Goal: Transaction & Acquisition: Purchase product/service

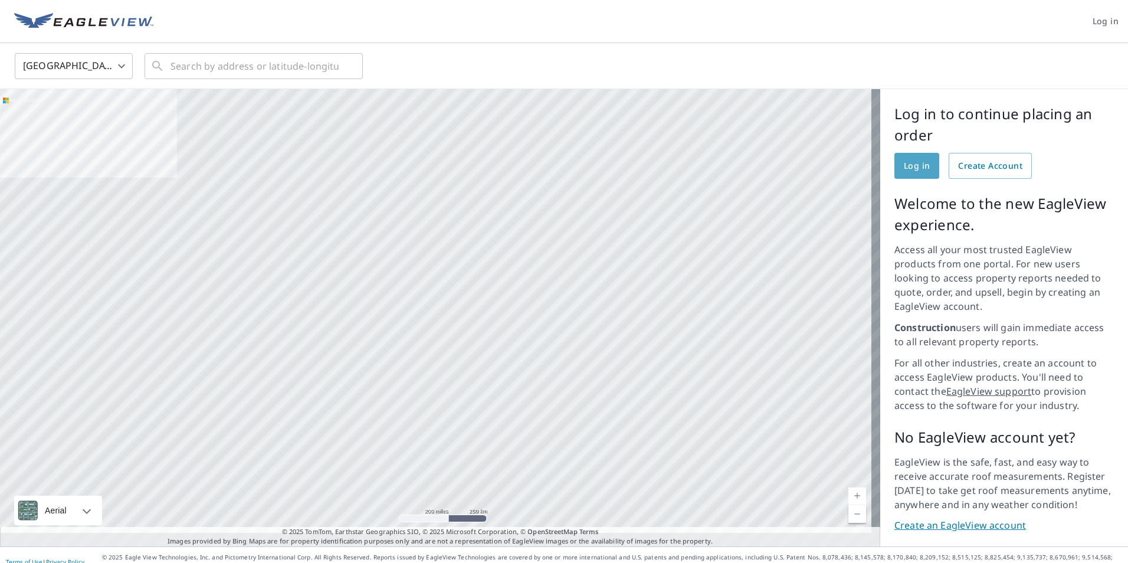
click at [905, 166] on span "Log in" at bounding box center [917, 166] width 26 height 15
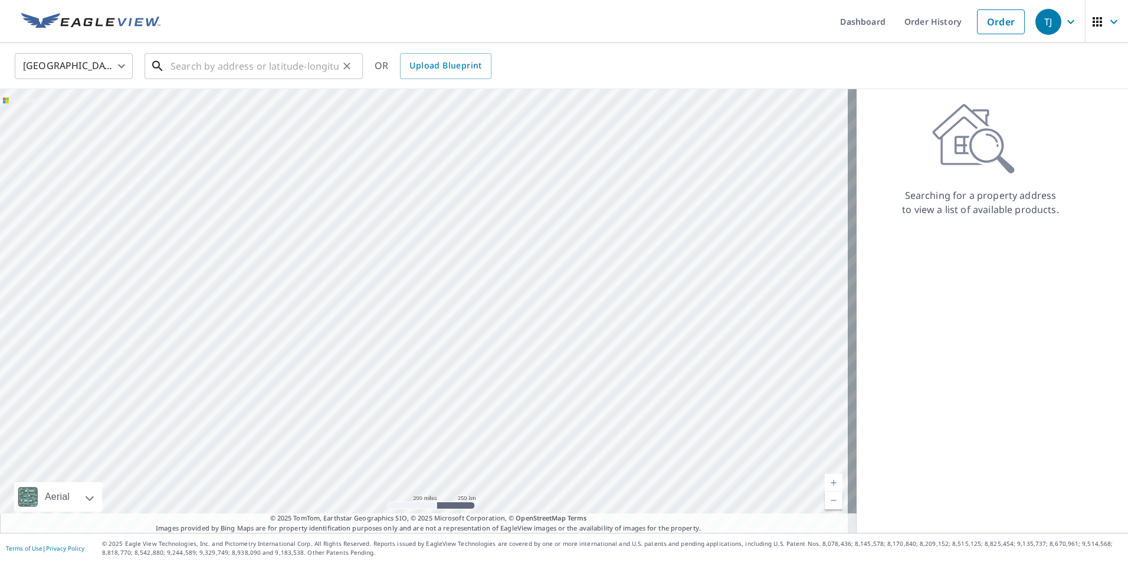
click at [173, 76] on input "text" at bounding box center [254, 66] width 168 height 33
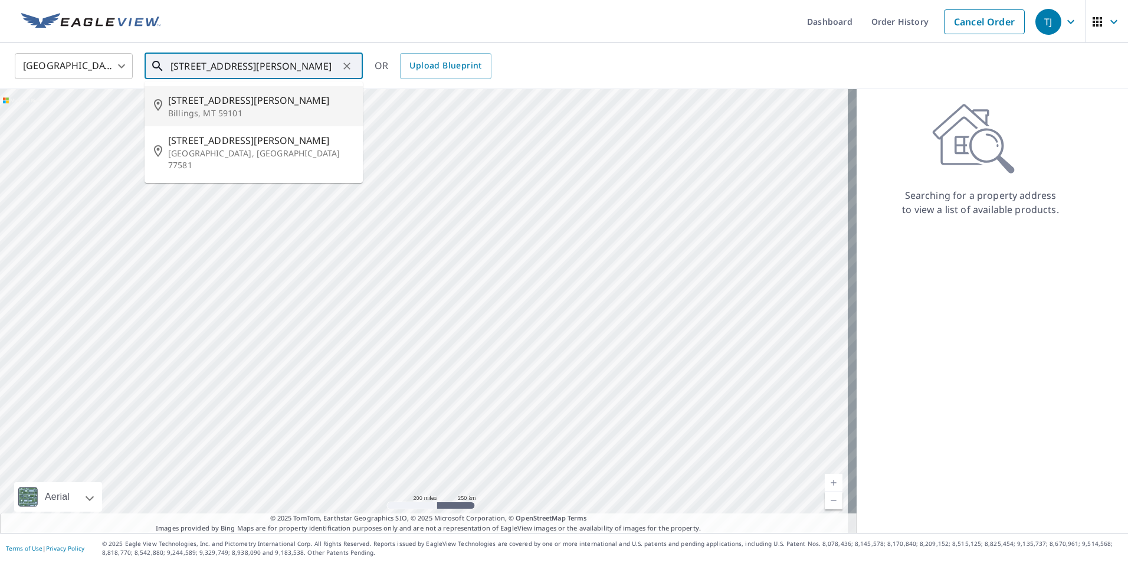
click at [199, 103] on span "[STREET_ADDRESS][PERSON_NAME]" at bounding box center [260, 100] width 185 height 14
type input "[STREET_ADDRESS][PERSON_NAME][PERSON_NAME]"
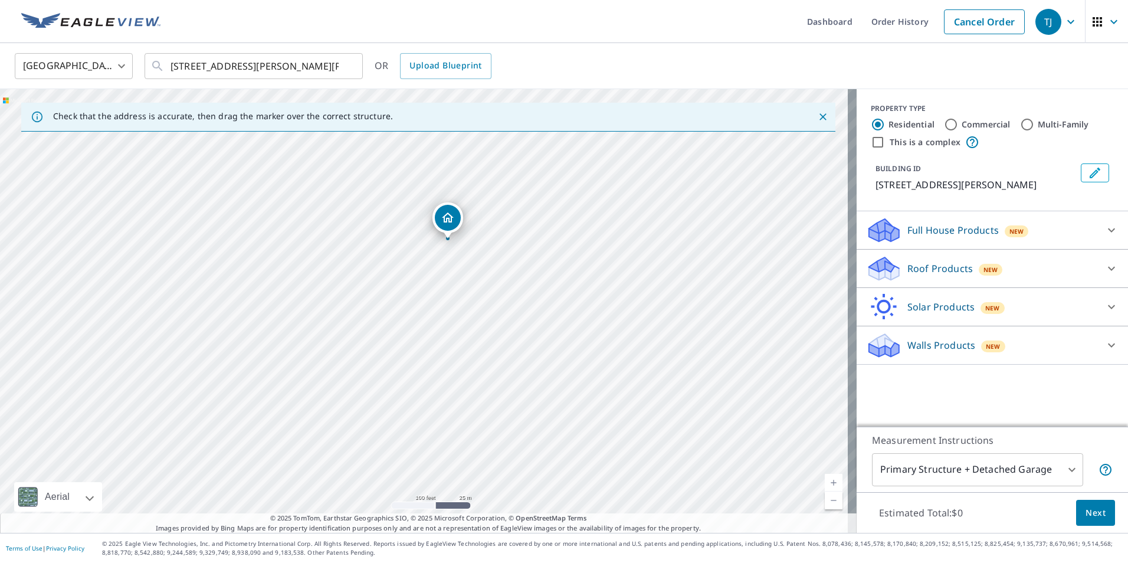
click at [447, 238] on div "Dropped pin, building 1, Residential property, 2426 Colleen Dr Billings, MT 591…" at bounding box center [447, 233] width 15 height 12
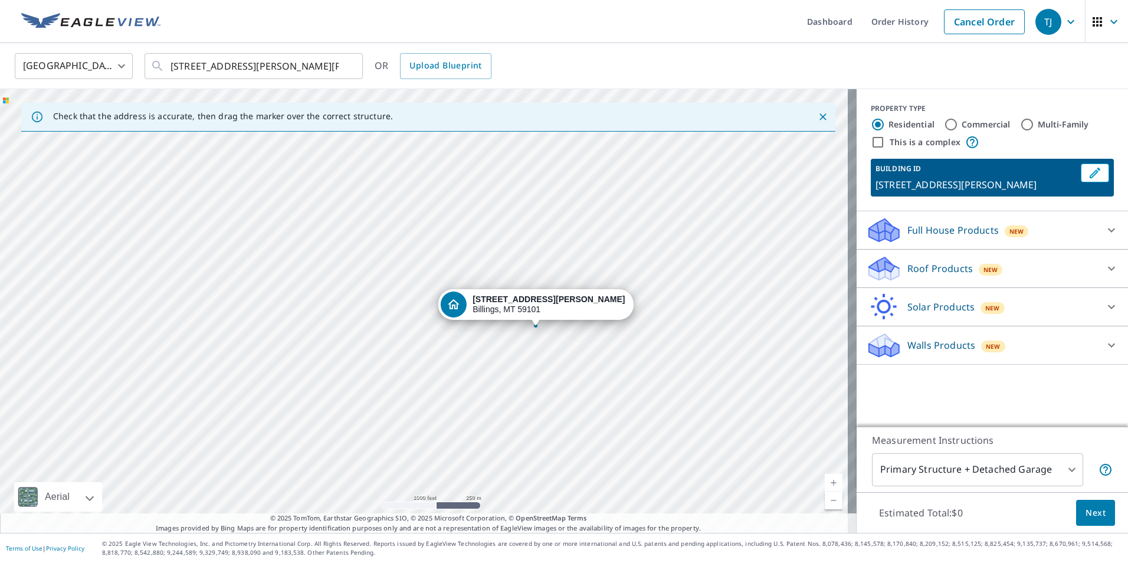
click at [1104, 270] on icon at bounding box center [1111, 268] width 14 height 14
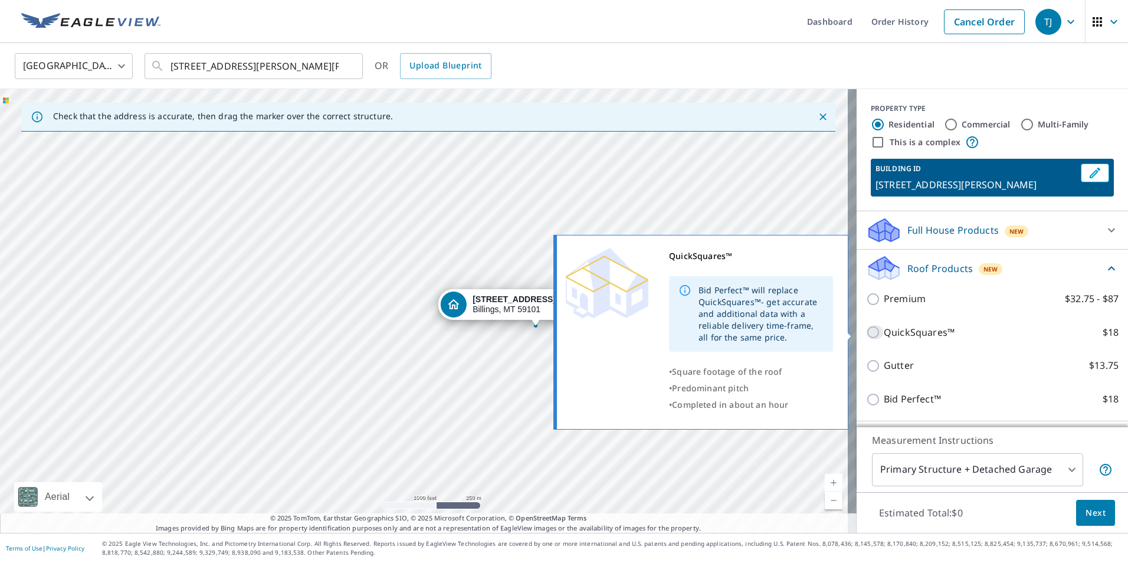
click at [866, 332] on input "QuickSquares™ $18" at bounding box center [875, 332] width 18 height 14
checkbox input "true"
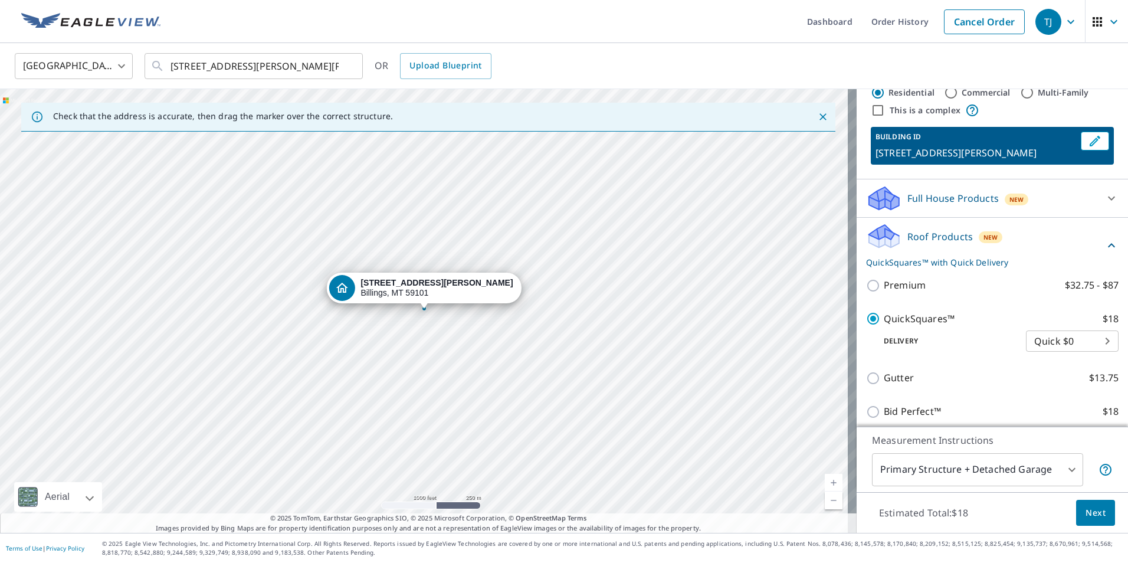
scroll to position [59, 0]
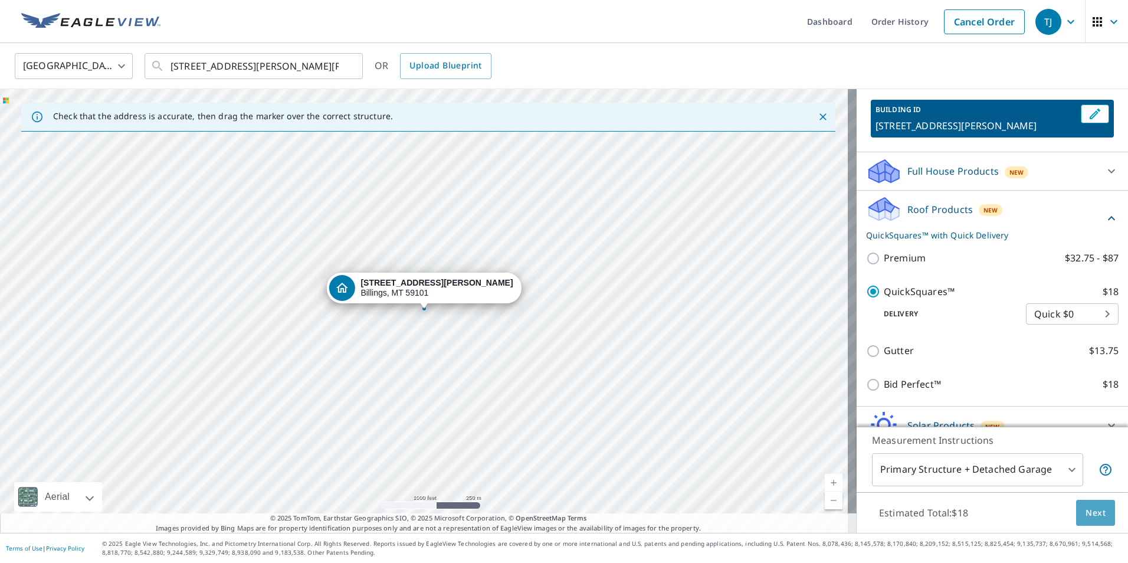
click at [1095, 511] on span "Next" at bounding box center [1095, 513] width 20 height 15
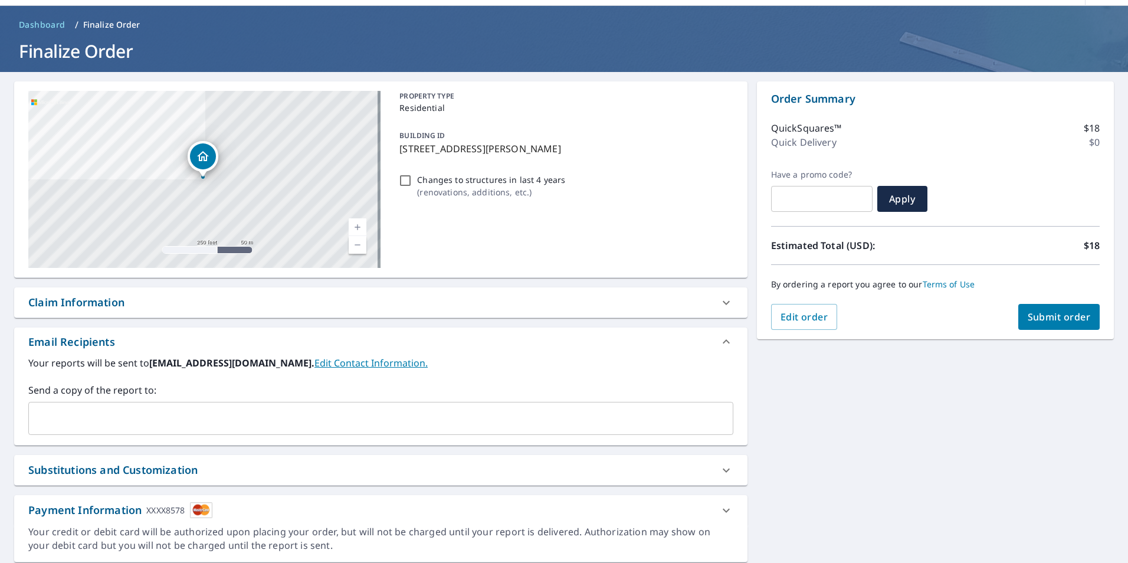
scroll to position [76, 0]
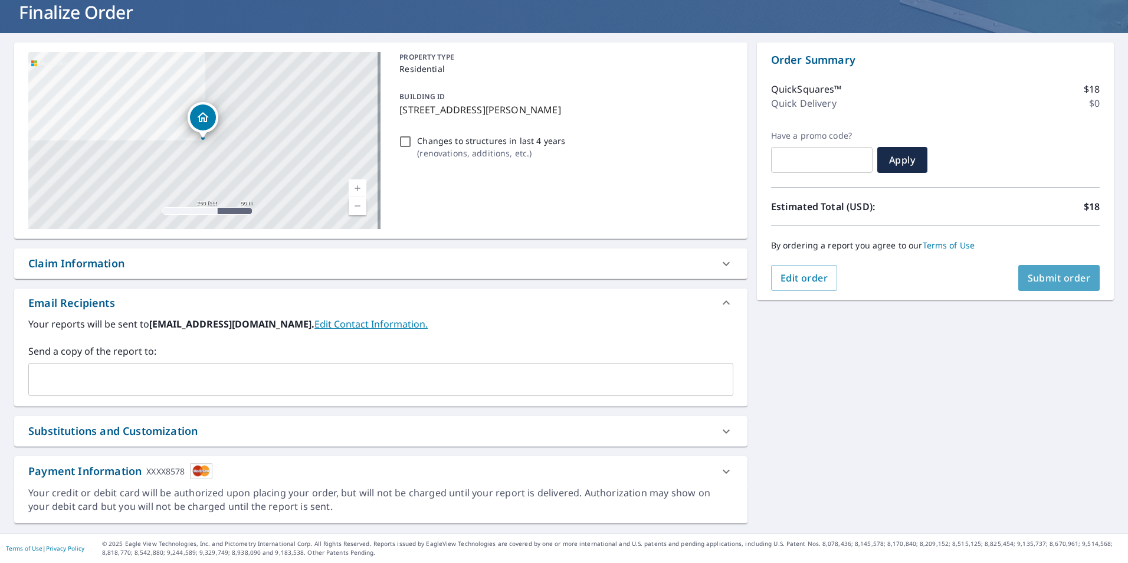
click at [1045, 275] on span "Submit order" at bounding box center [1059, 277] width 63 height 13
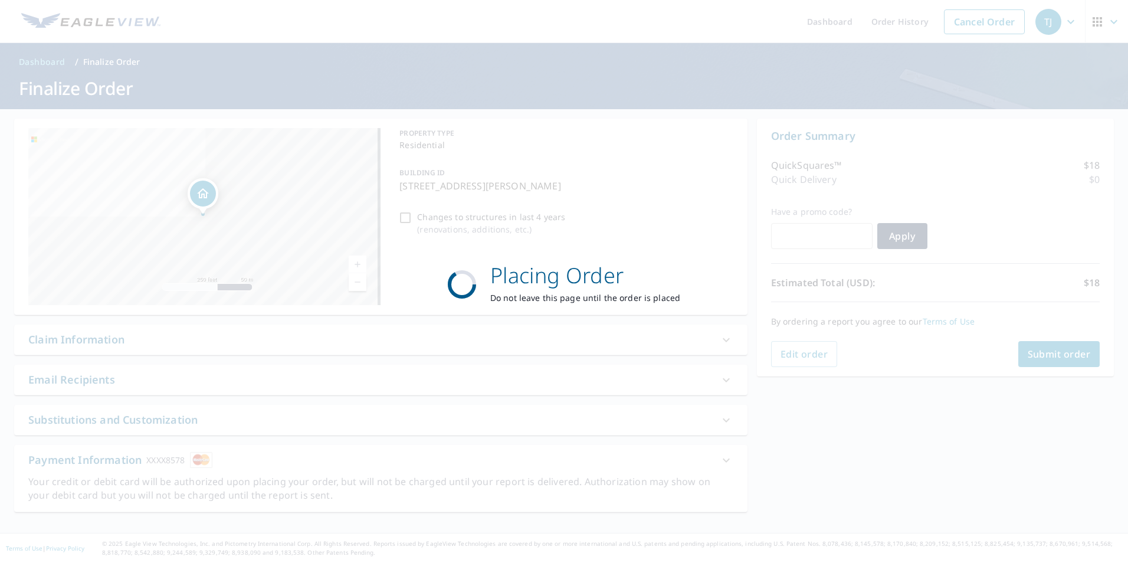
scroll to position [0, 0]
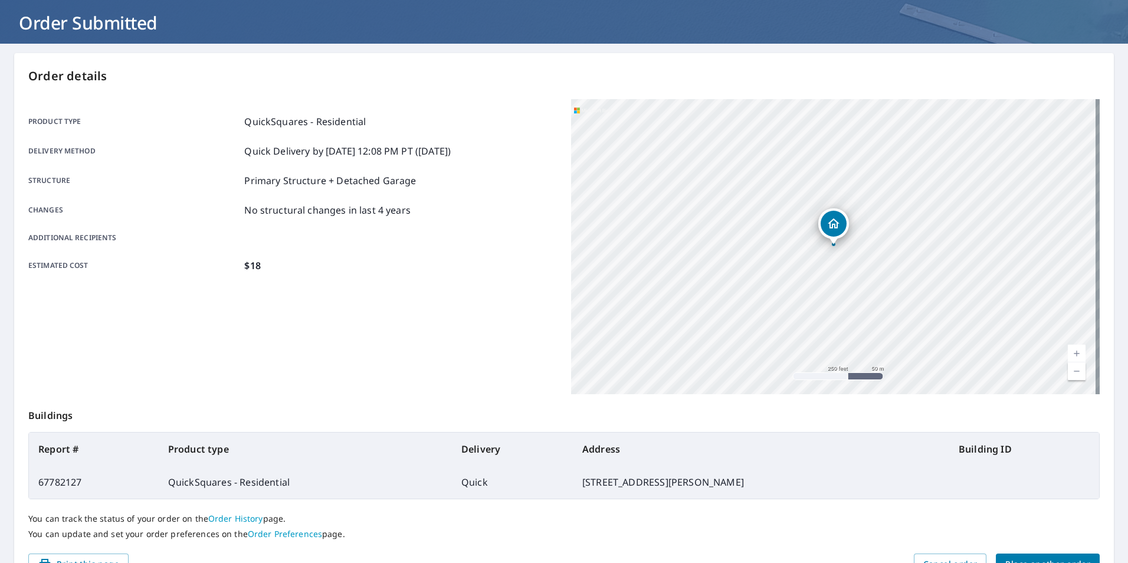
scroll to position [132, 0]
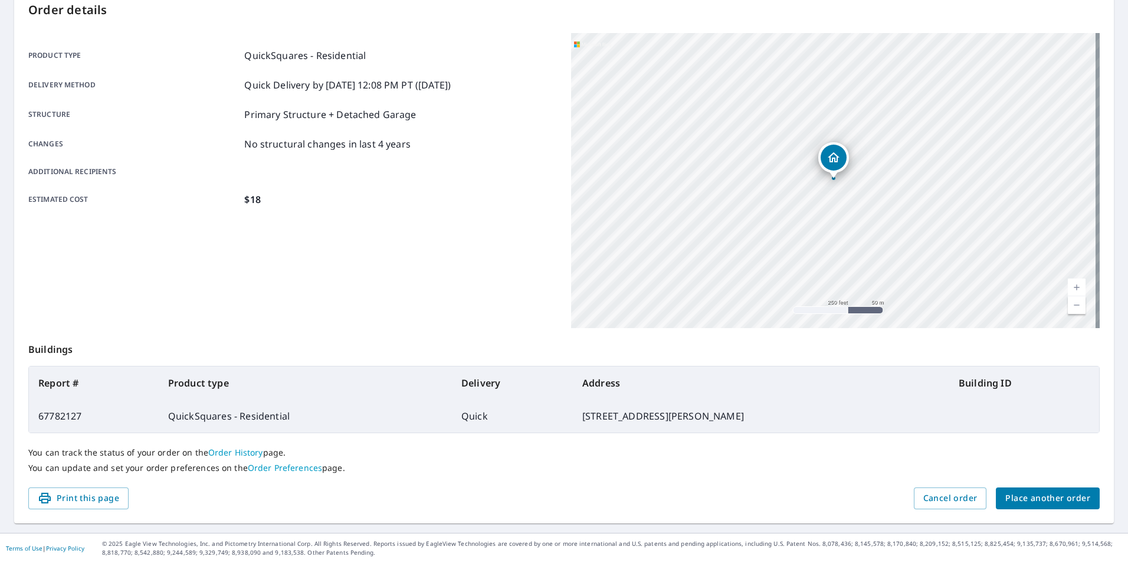
click at [1031, 501] on span "Place another order" at bounding box center [1047, 498] width 85 height 15
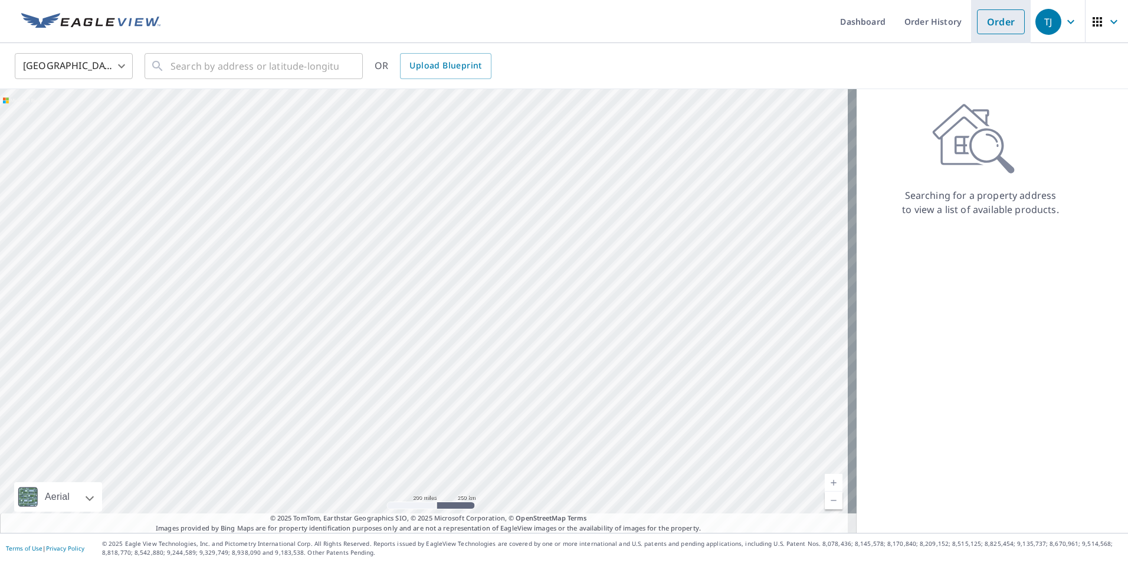
click at [996, 21] on link "Order" at bounding box center [1001, 21] width 48 height 25
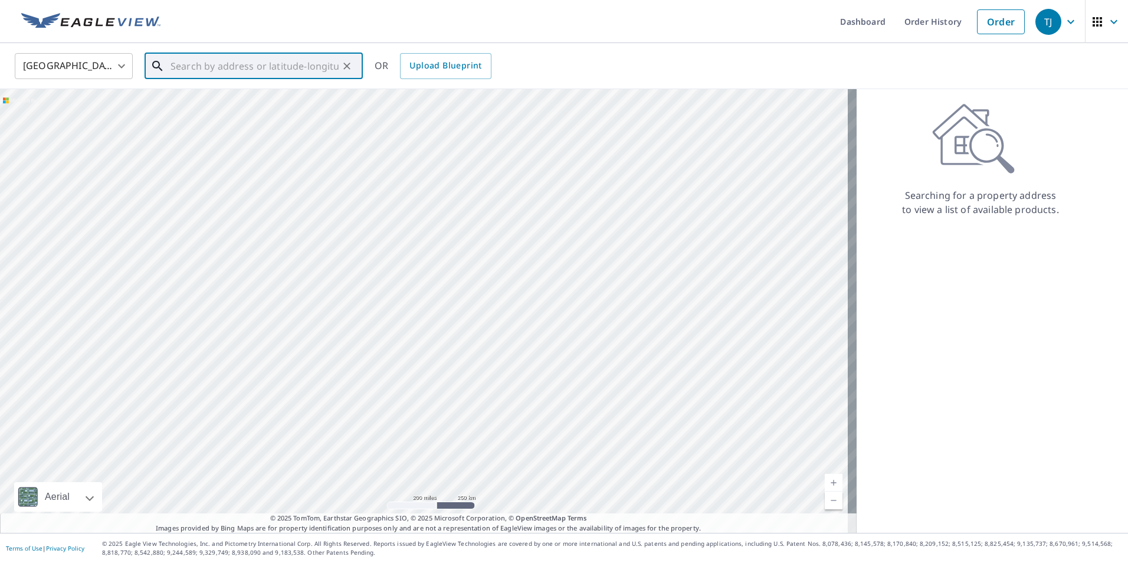
click at [194, 66] on input "text" at bounding box center [254, 66] width 168 height 33
click at [253, 109] on p "Billings, MT 59106" at bounding box center [260, 113] width 185 height 12
type input "[STREET_ADDRESS]"
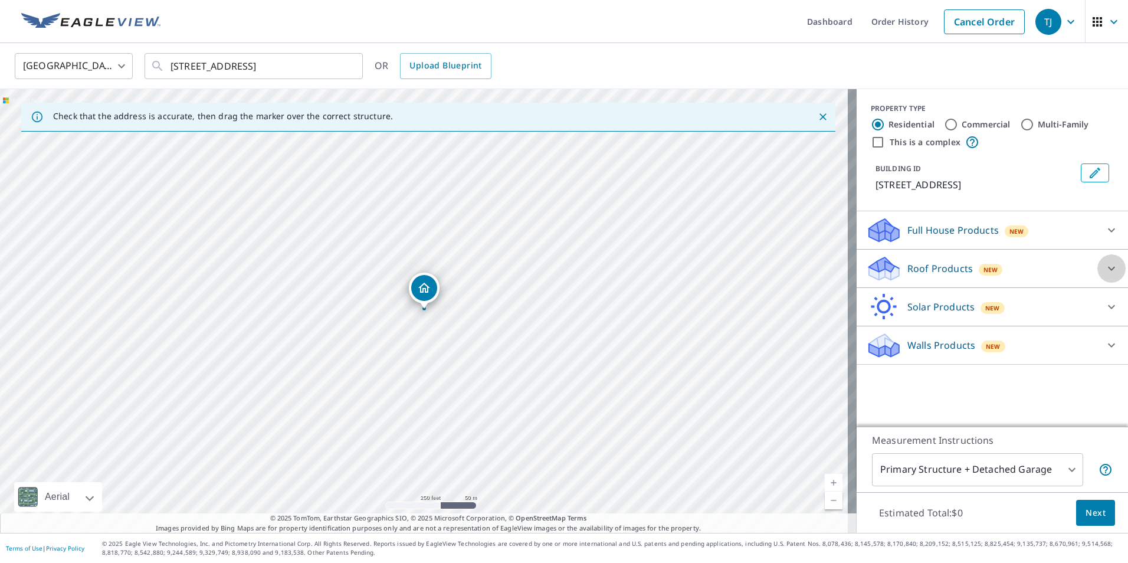
click at [1108, 270] on icon at bounding box center [1111, 269] width 7 height 4
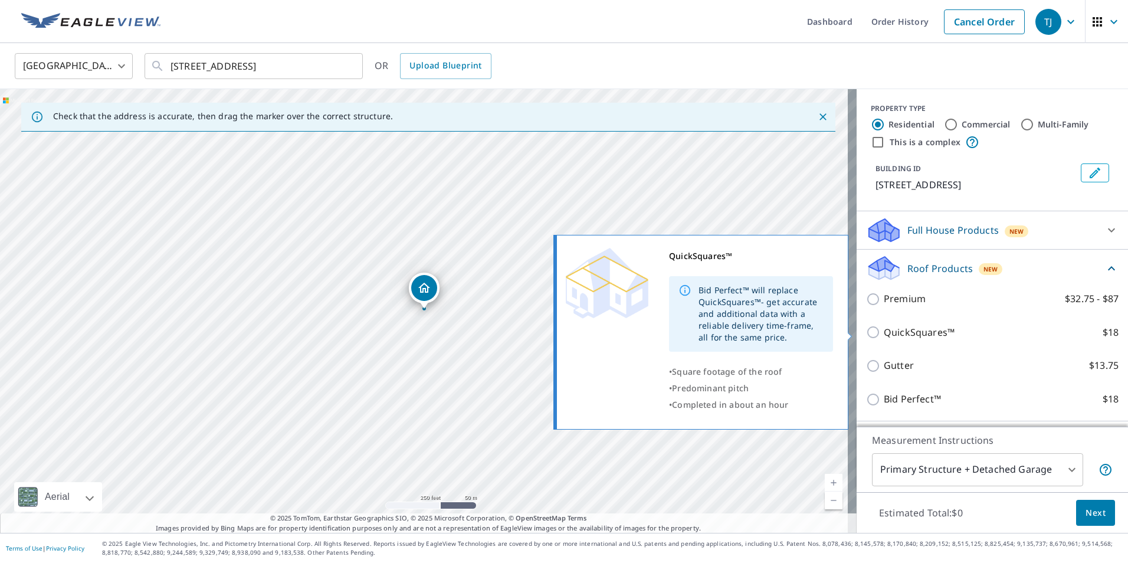
click at [866, 332] on input "QuickSquares™ $18" at bounding box center [875, 332] width 18 height 14
checkbox input "true"
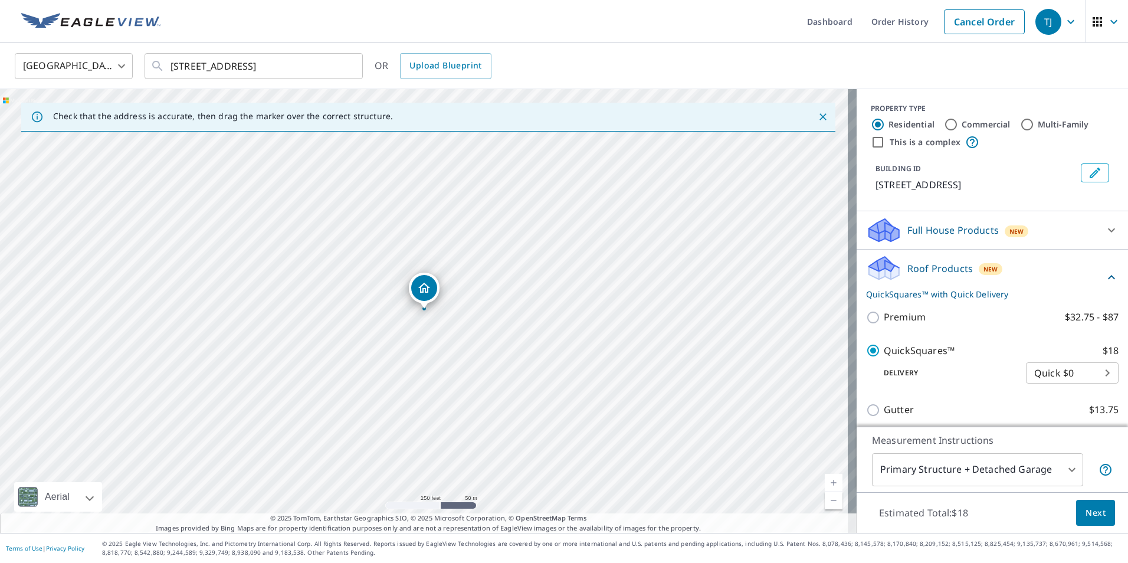
click at [1090, 519] on span "Next" at bounding box center [1095, 513] width 20 height 15
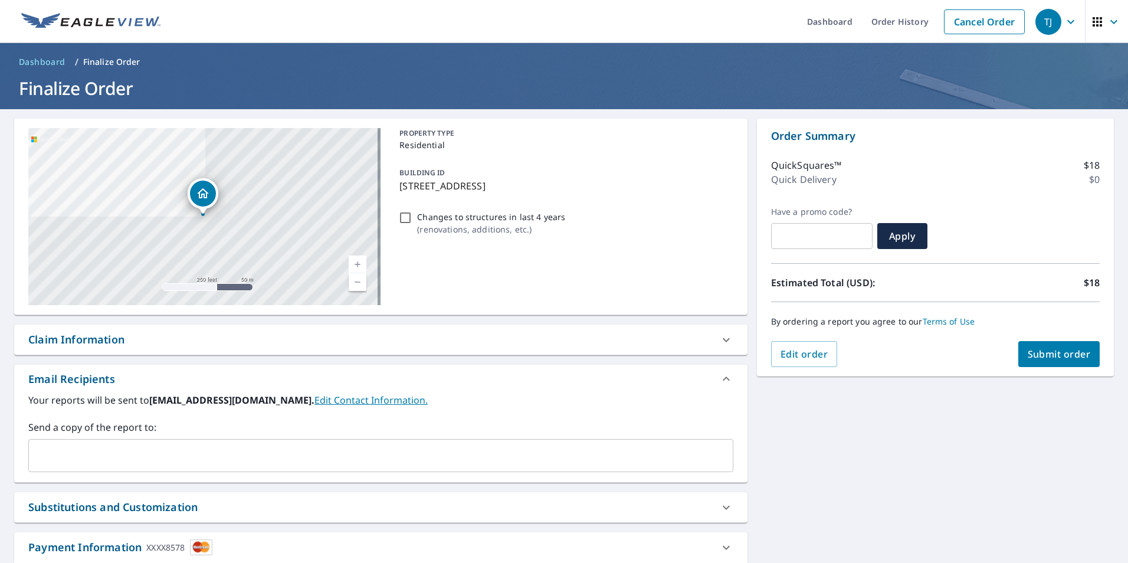
click at [1061, 349] on span "Submit order" at bounding box center [1059, 353] width 63 height 13
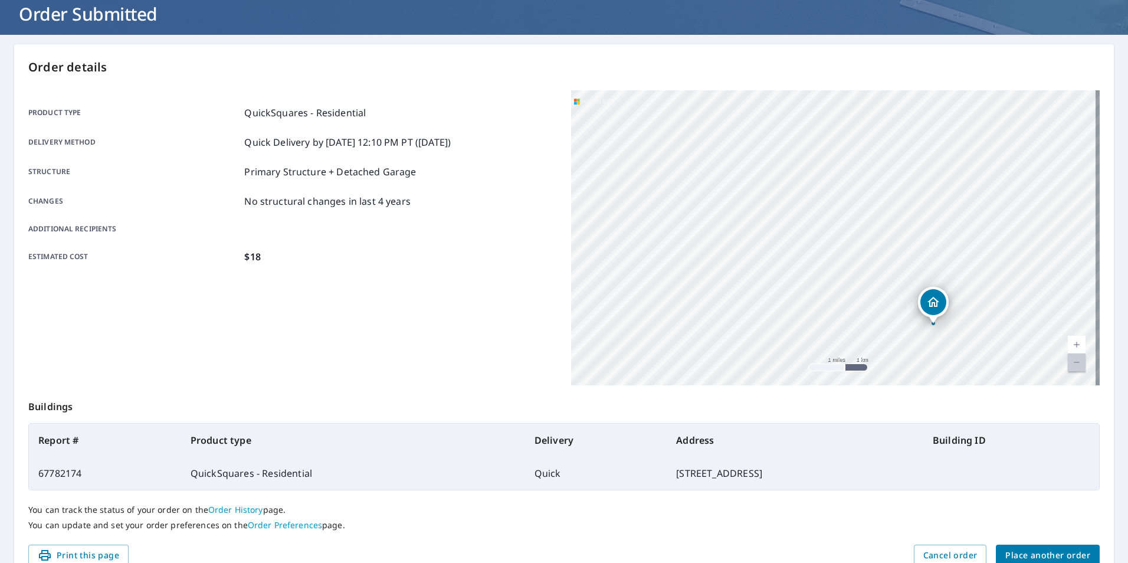
scroll to position [132, 0]
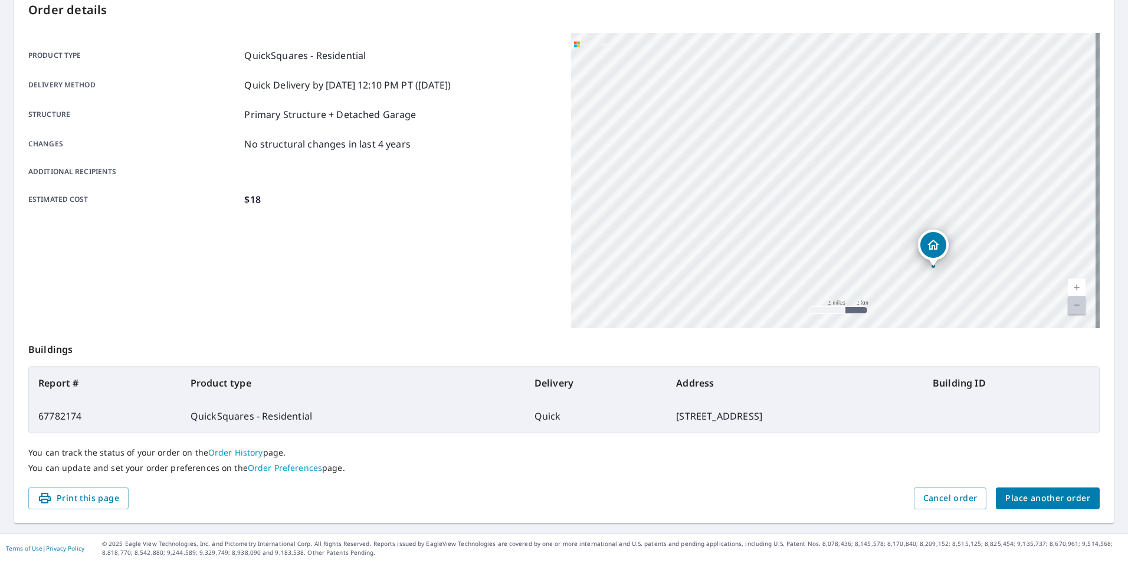
click at [1021, 498] on span "Place another order" at bounding box center [1047, 498] width 85 height 15
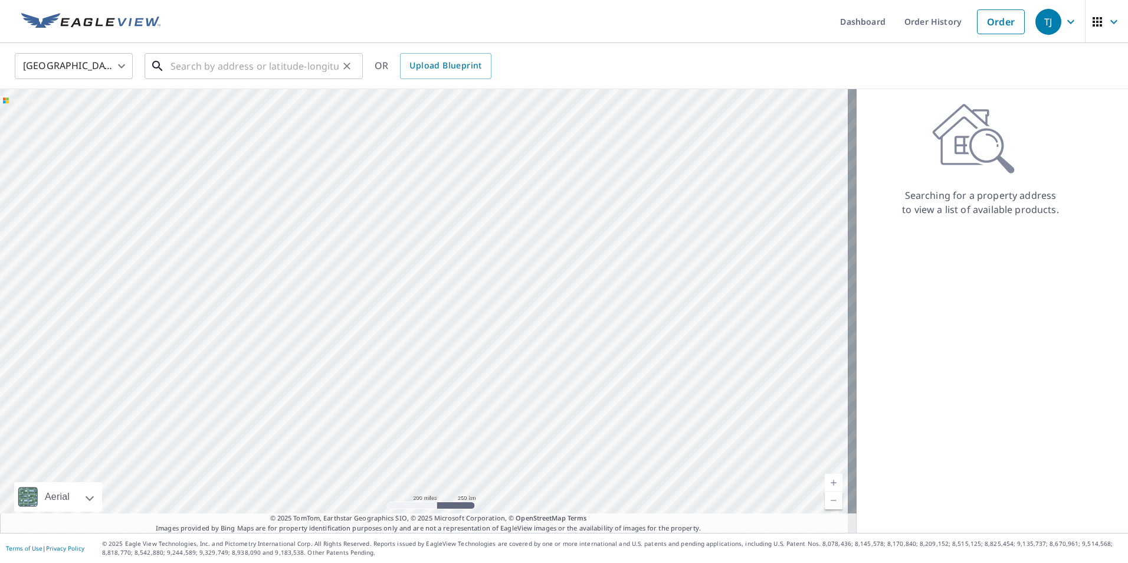
click at [170, 67] on input "text" at bounding box center [254, 66] width 168 height 33
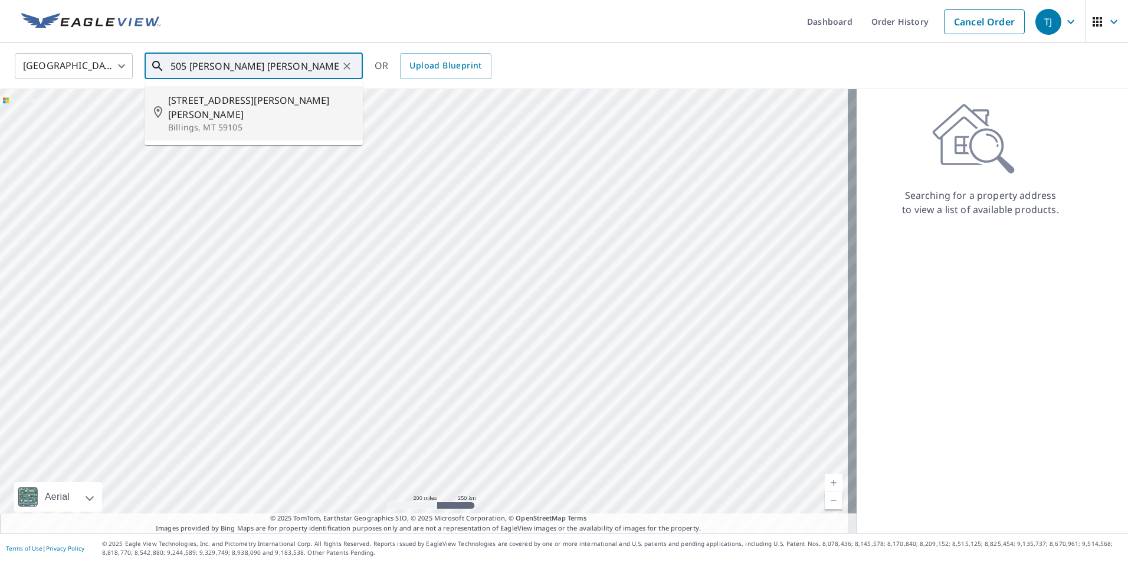
click at [215, 99] on span "[STREET_ADDRESS][PERSON_NAME][PERSON_NAME]" at bounding box center [260, 107] width 185 height 28
type input "[STREET_ADDRESS][PERSON_NAME][PERSON_NAME][PERSON_NAME]"
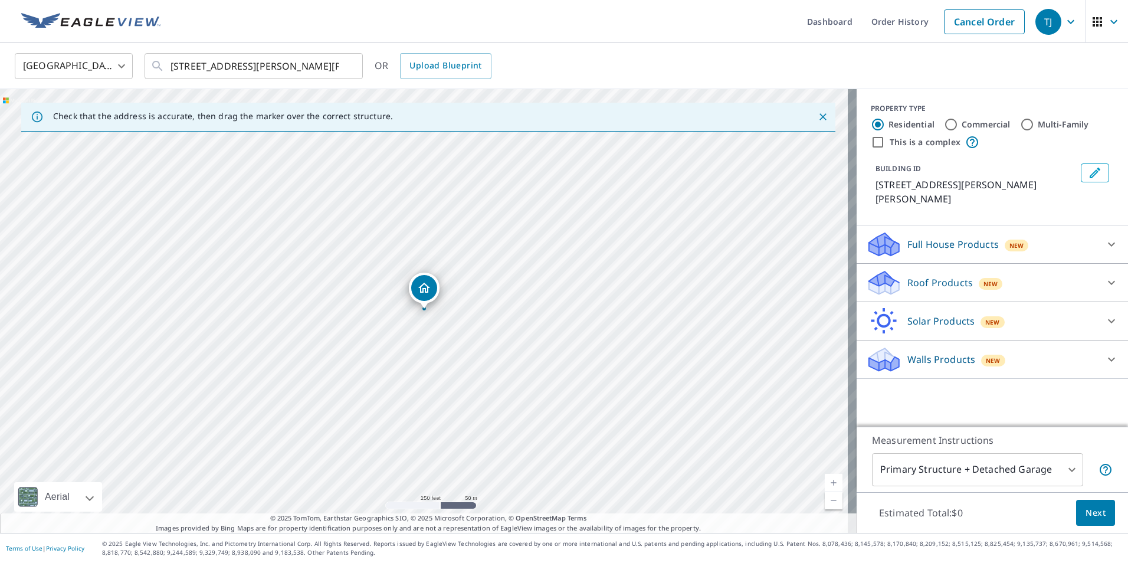
click at [1104, 275] on icon at bounding box center [1111, 282] width 14 height 14
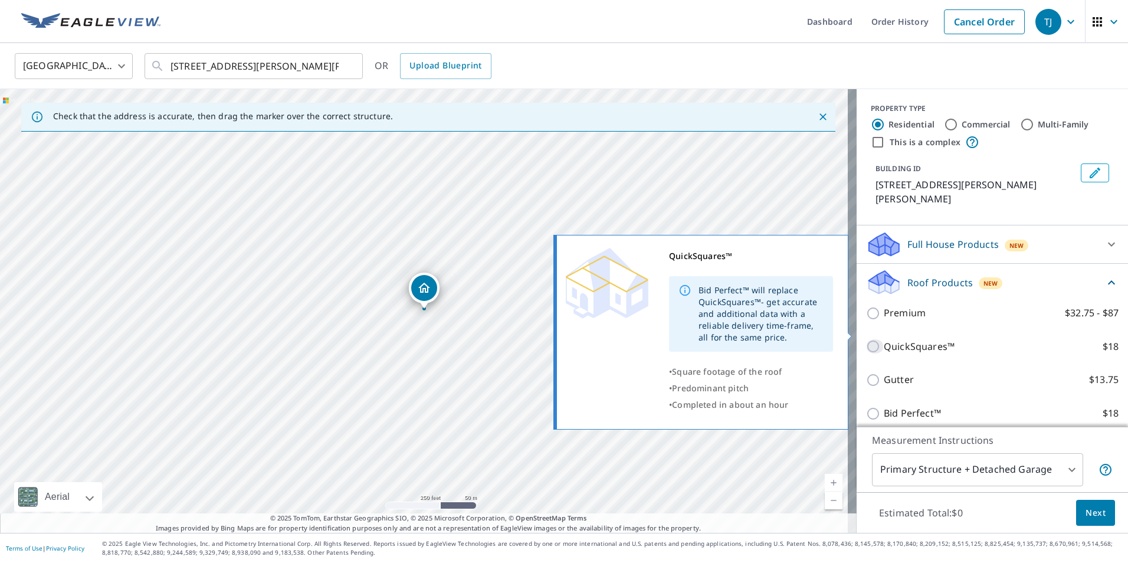
click at [866, 339] on input "QuickSquares™ $18" at bounding box center [875, 346] width 18 height 14
checkbox input "true"
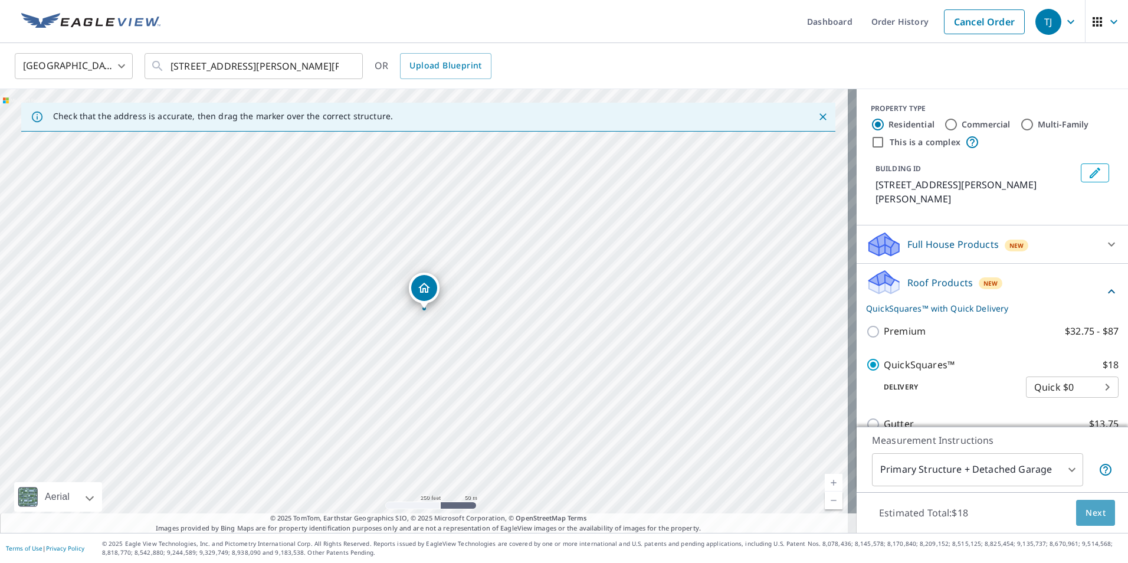
click at [1085, 516] on span "Next" at bounding box center [1095, 513] width 20 height 15
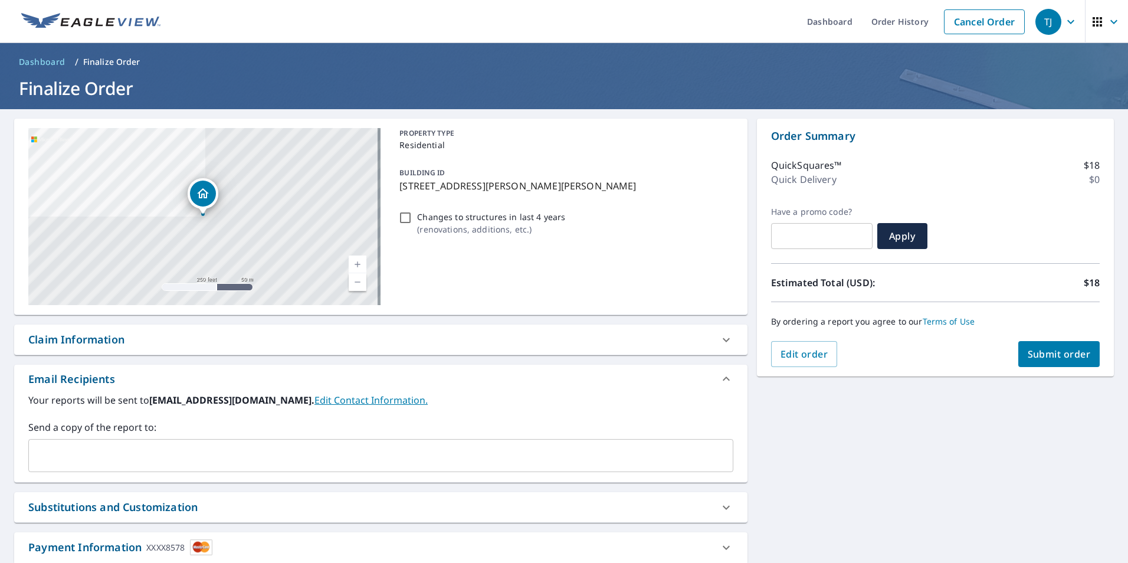
click at [1034, 351] on span "Submit order" at bounding box center [1059, 353] width 63 height 13
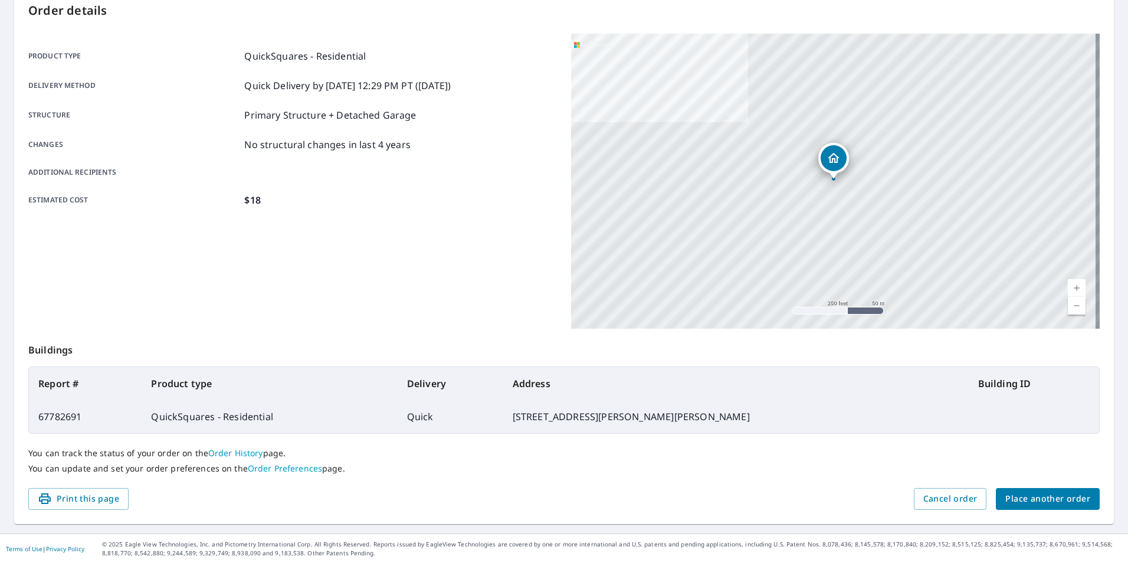
scroll to position [132, 0]
click at [1026, 495] on span "Place another order" at bounding box center [1047, 498] width 85 height 15
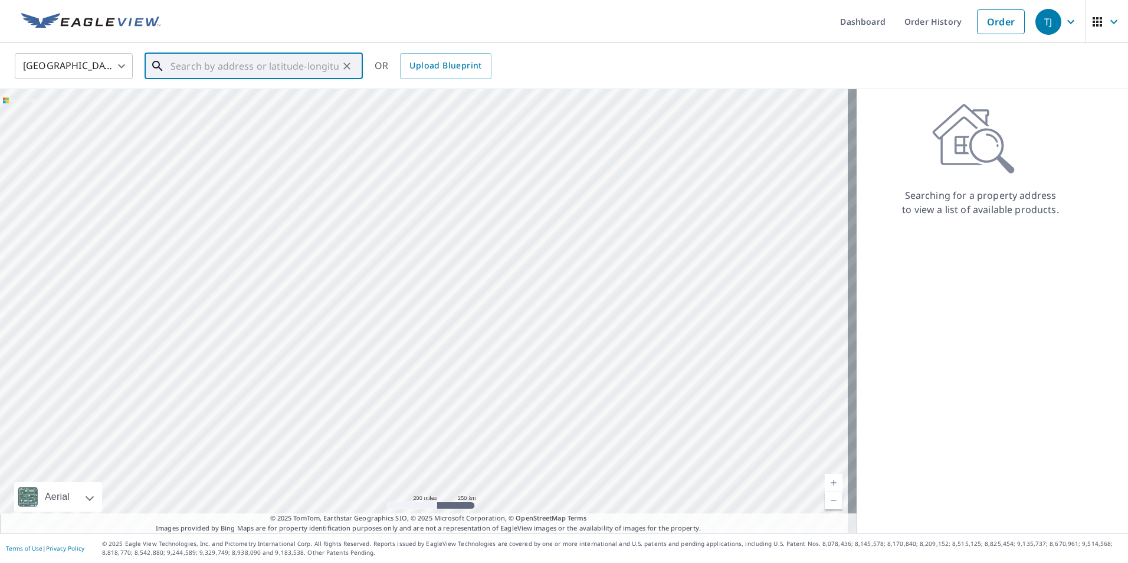
click at [178, 76] on input "text" at bounding box center [254, 66] width 168 height 33
click at [228, 107] on p "Billings, MT 59105" at bounding box center [260, 113] width 185 height 12
type input "[STREET_ADDRESS][PERSON_NAME][PERSON_NAME]"
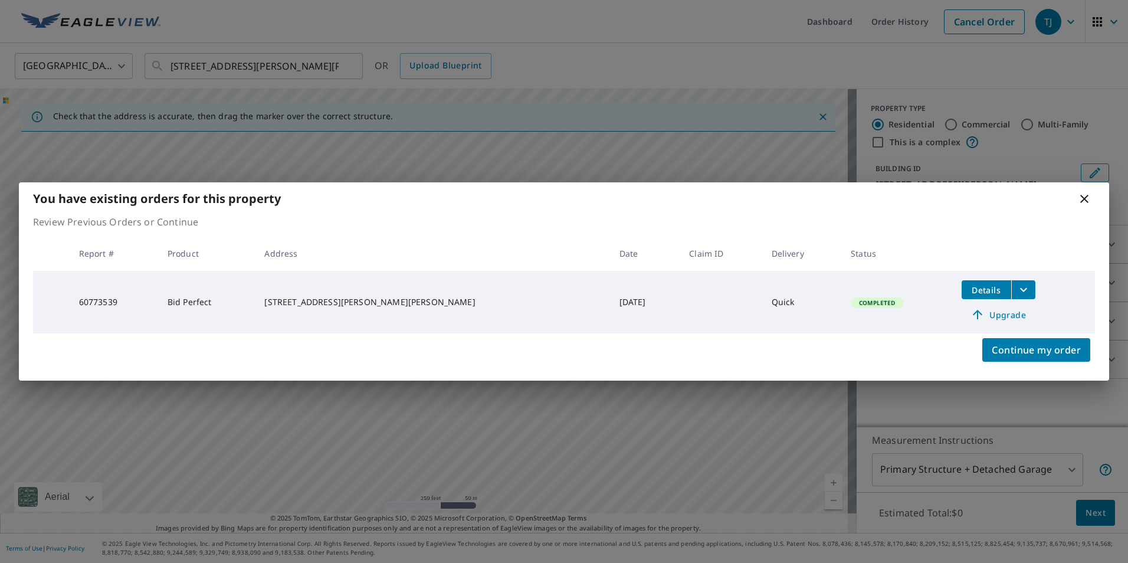
click at [1084, 200] on icon at bounding box center [1084, 199] width 14 height 14
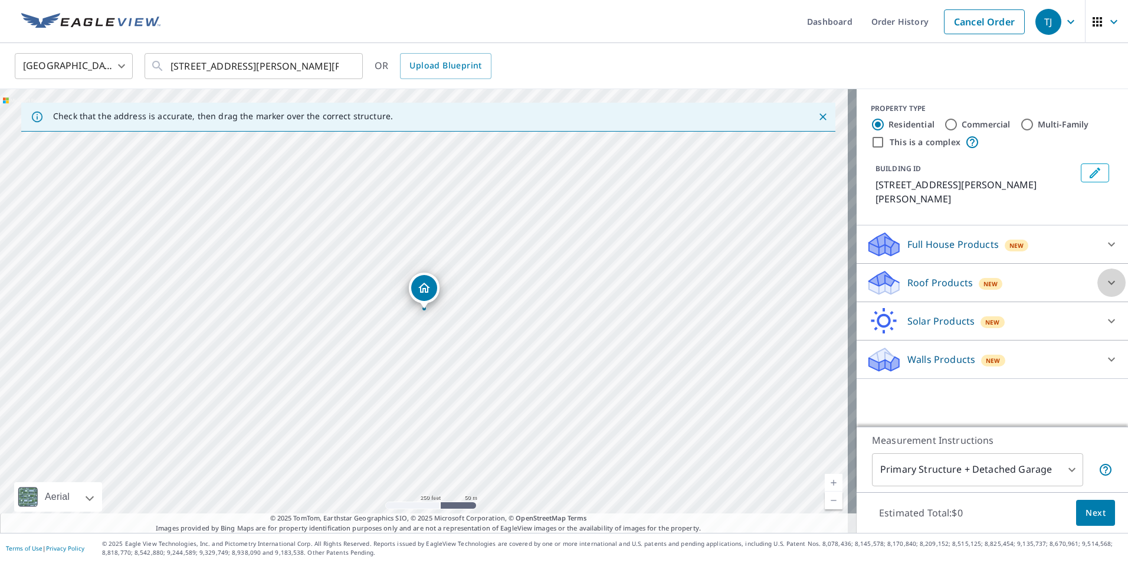
click at [1108, 281] on icon at bounding box center [1111, 283] width 7 height 4
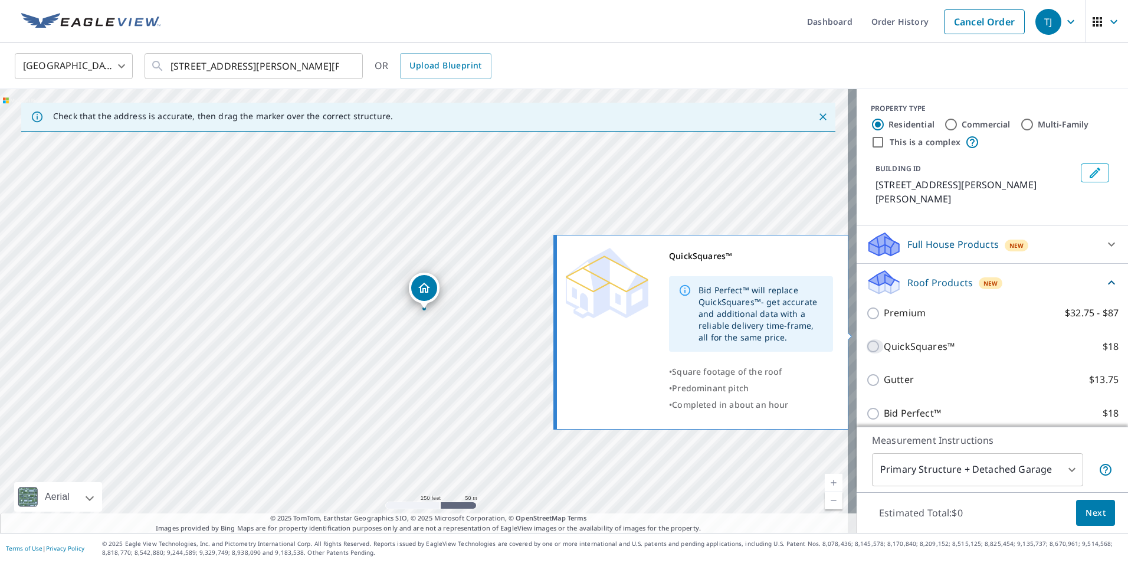
click at [866, 339] on input "QuickSquares™ $18" at bounding box center [875, 346] width 18 height 14
checkbox input "true"
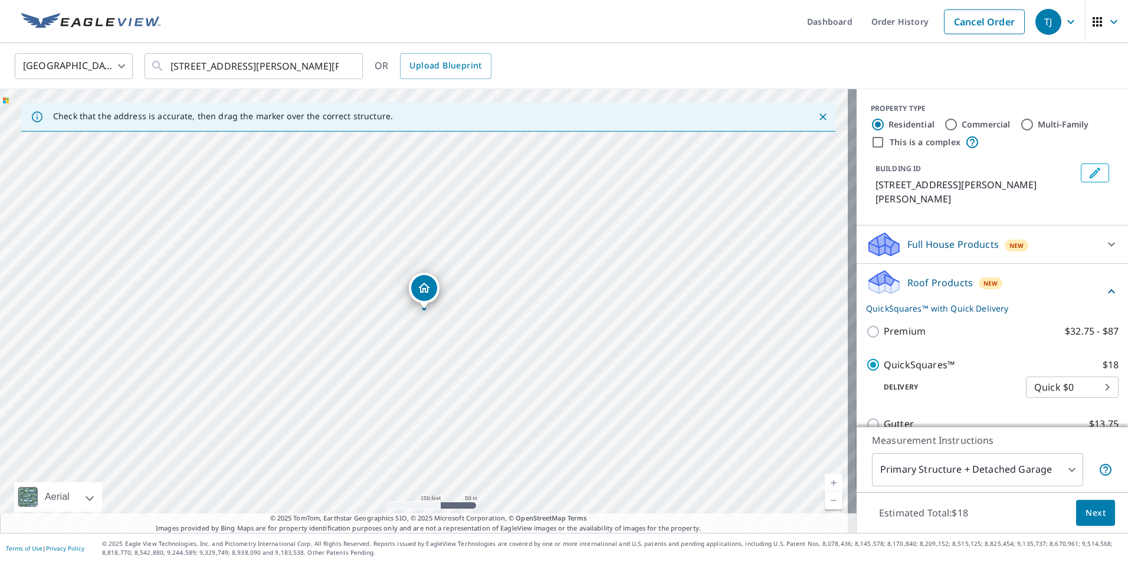
click at [1085, 515] on span "Next" at bounding box center [1095, 513] width 20 height 15
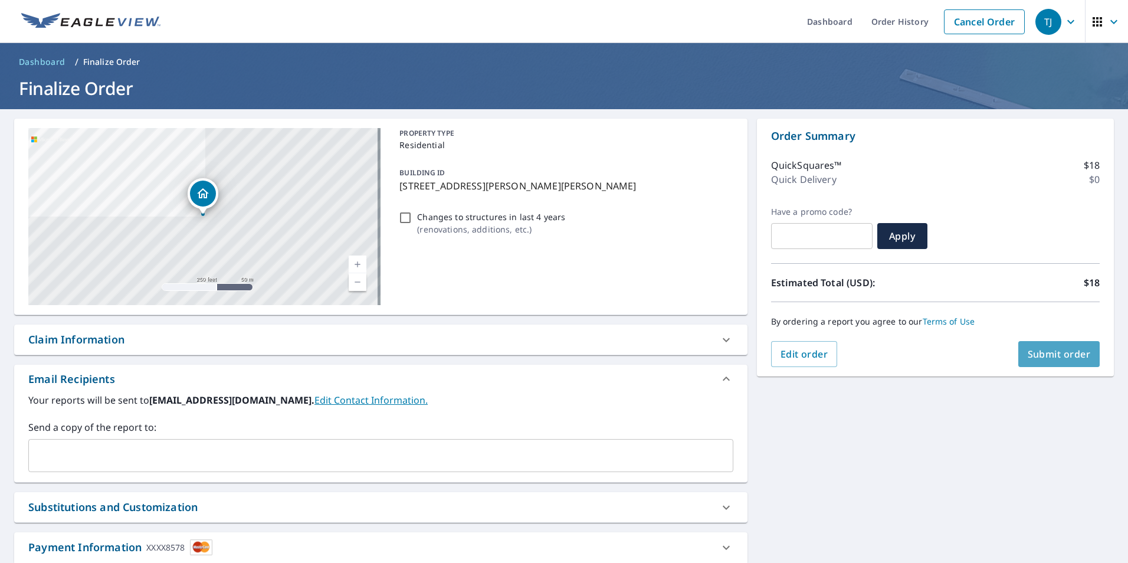
click at [1042, 355] on span "Submit order" at bounding box center [1059, 353] width 63 height 13
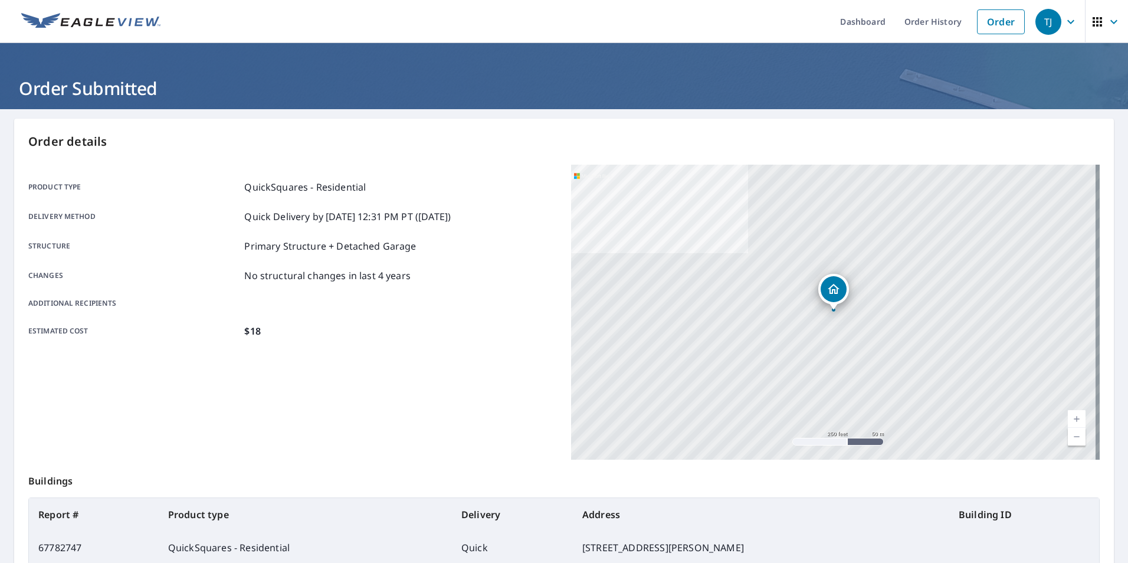
scroll to position [118, 0]
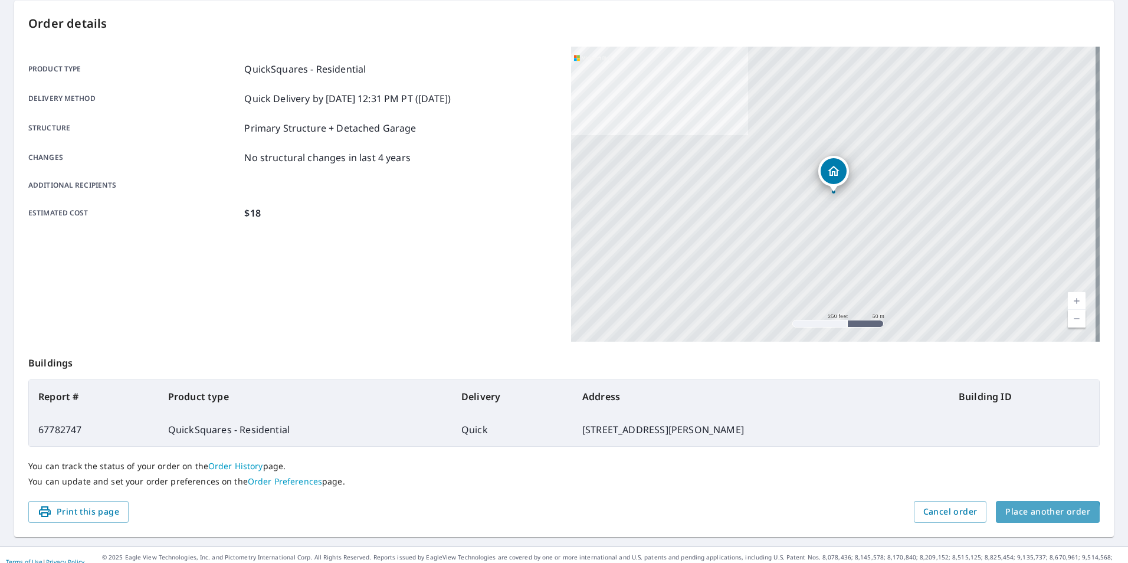
click at [1031, 516] on span "Place another order" at bounding box center [1047, 511] width 85 height 15
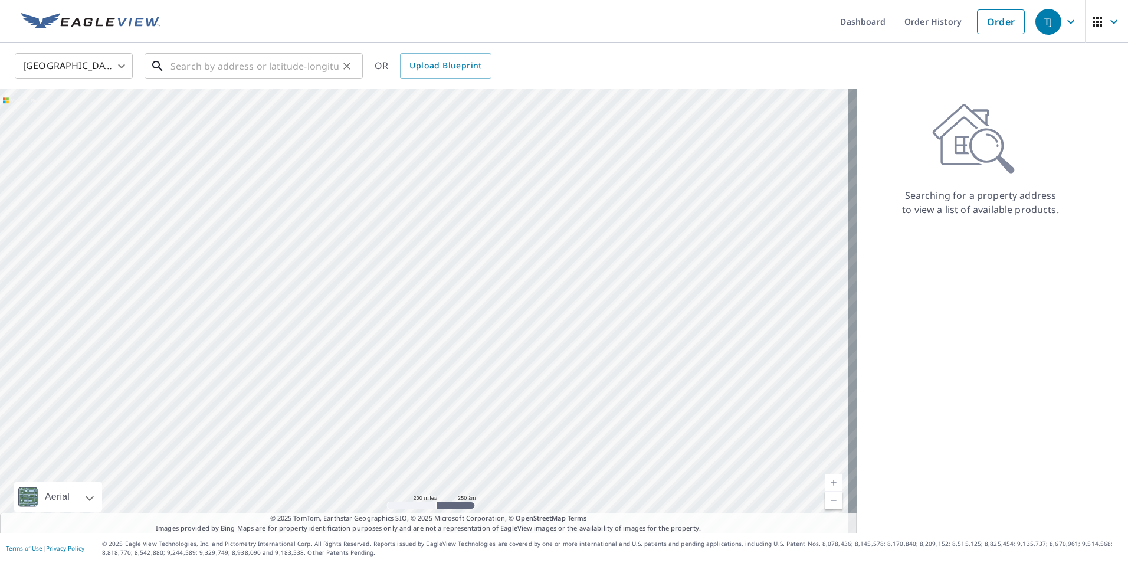
click at [183, 63] on input "text" at bounding box center [254, 66] width 168 height 33
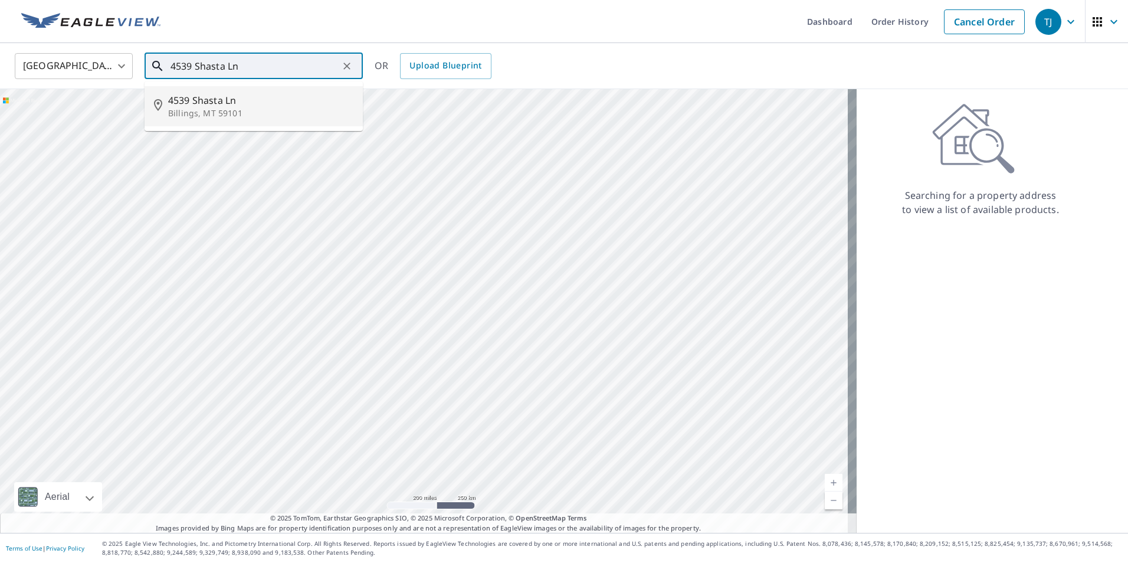
click at [192, 107] on p "Billings, MT 59101" at bounding box center [260, 113] width 185 height 12
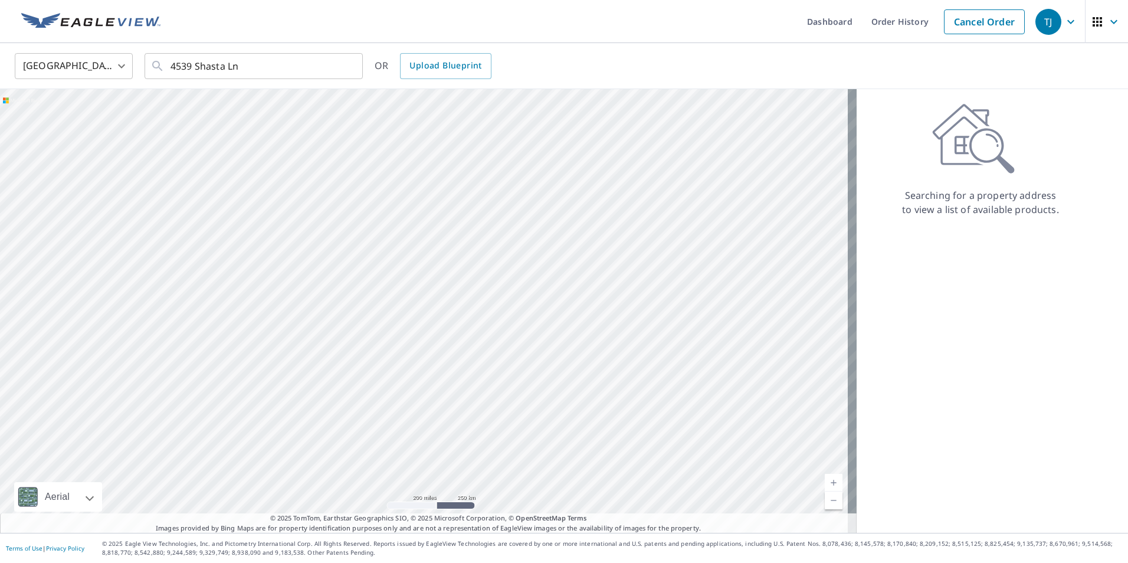
type input "[STREET_ADDRESS]"
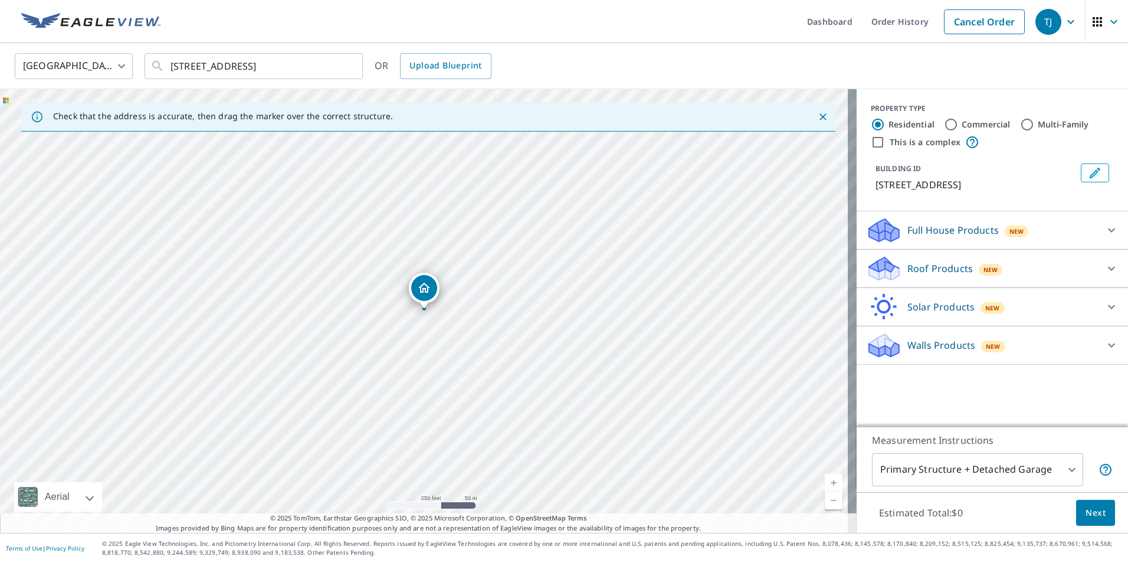
click at [425, 283] on icon "Dropped pin, building 1, Residential property, 4539 Shasta Ln Billings, MT 59101" at bounding box center [424, 288] width 12 height 10
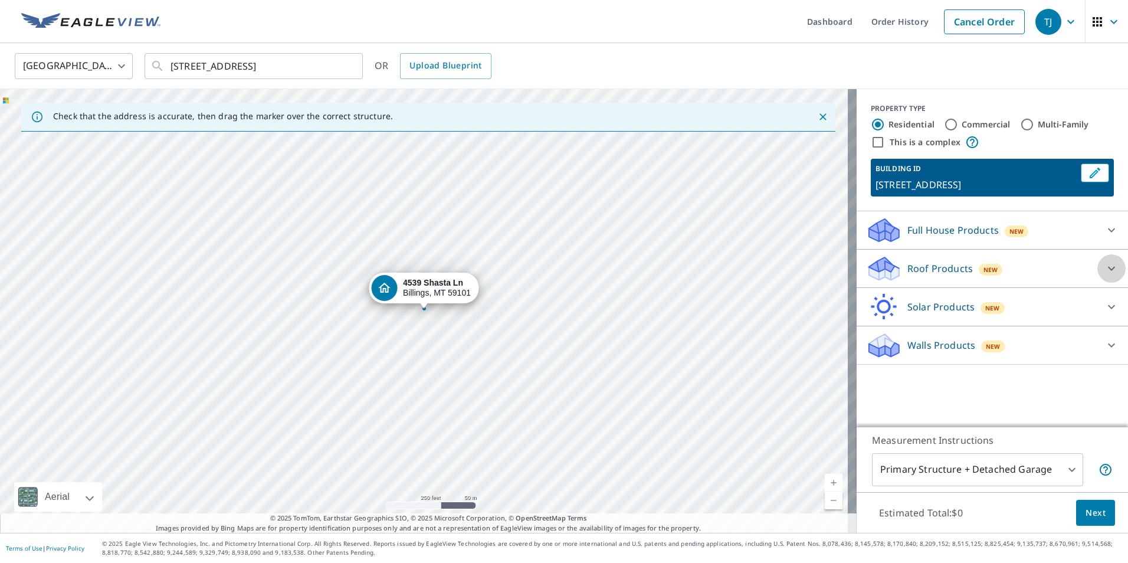
click at [1104, 271] on icon at bounding box center [1111, 268] width 14 height 14
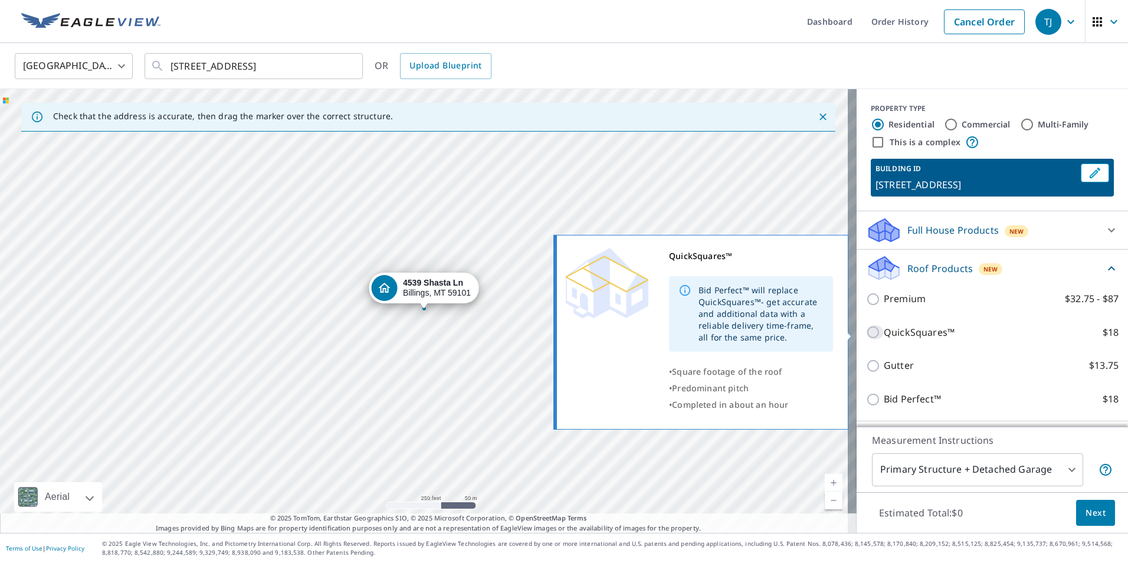
click at [866, 334] on input "QuickSquares™ $18" at bounding box center [875, 332] width 18 height 14
checkbox input "true"
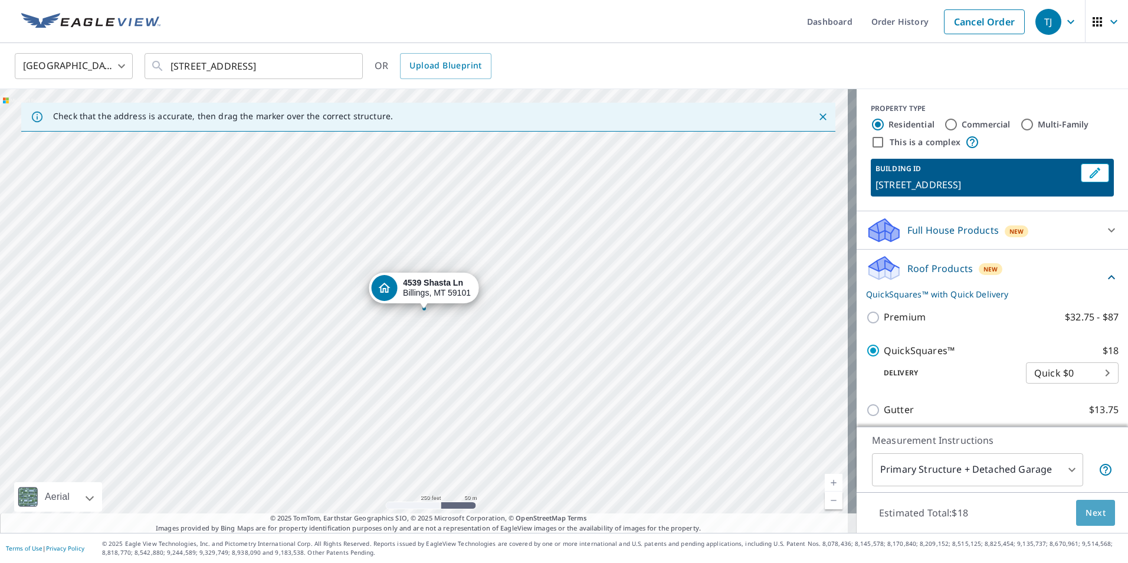
click at [1092, 513] on span "Next" at bounding box center [1095, 513] width 20 height 15
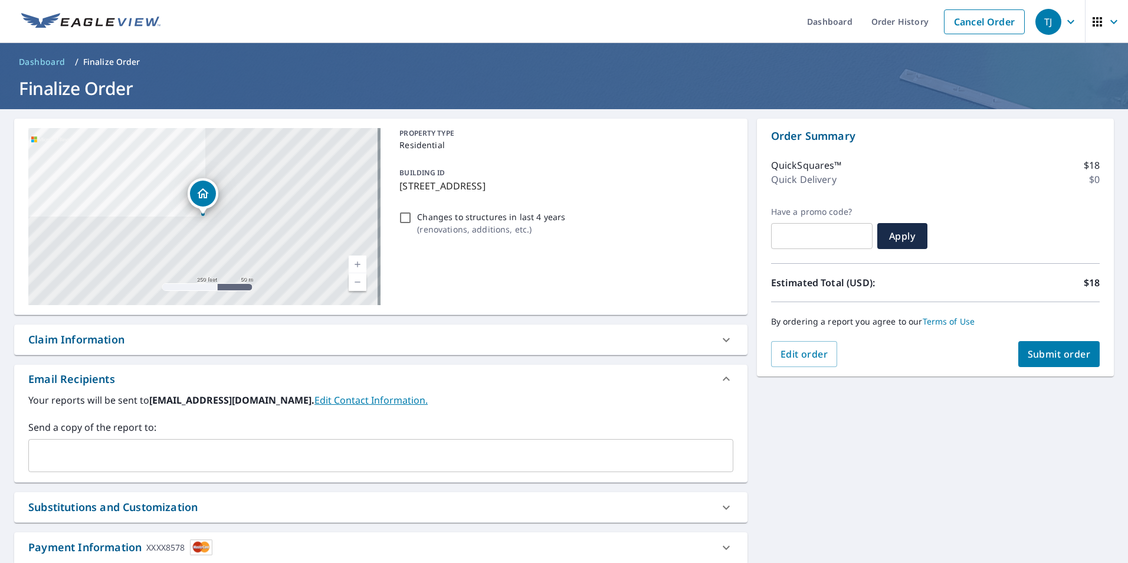
click at [1051, 350] on span "Submit order" at bounding box center [1059, 353] width 63 height 13
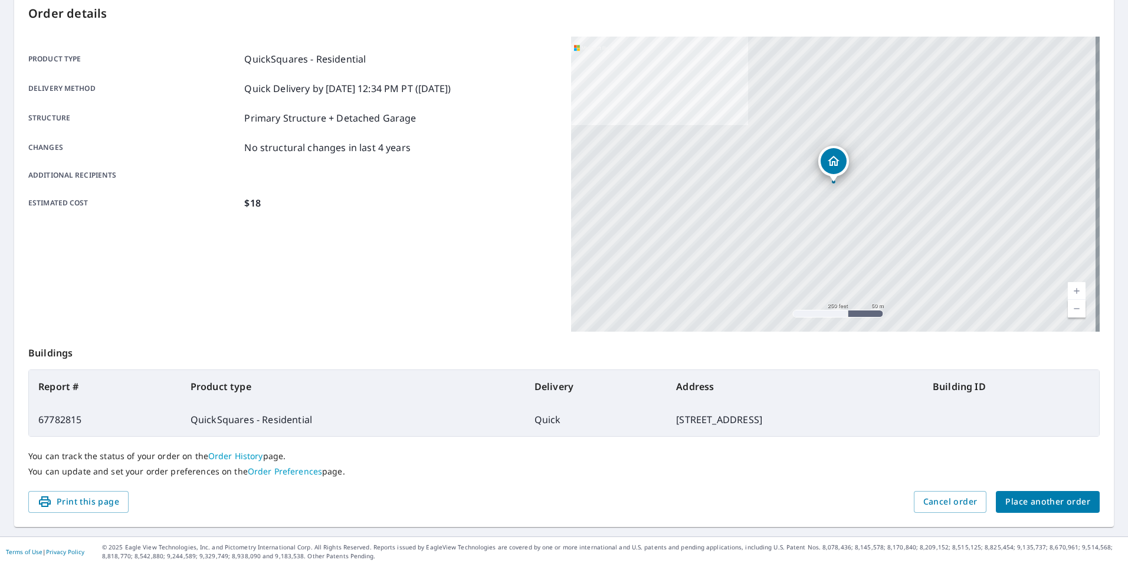
scroll to position [132, 0]
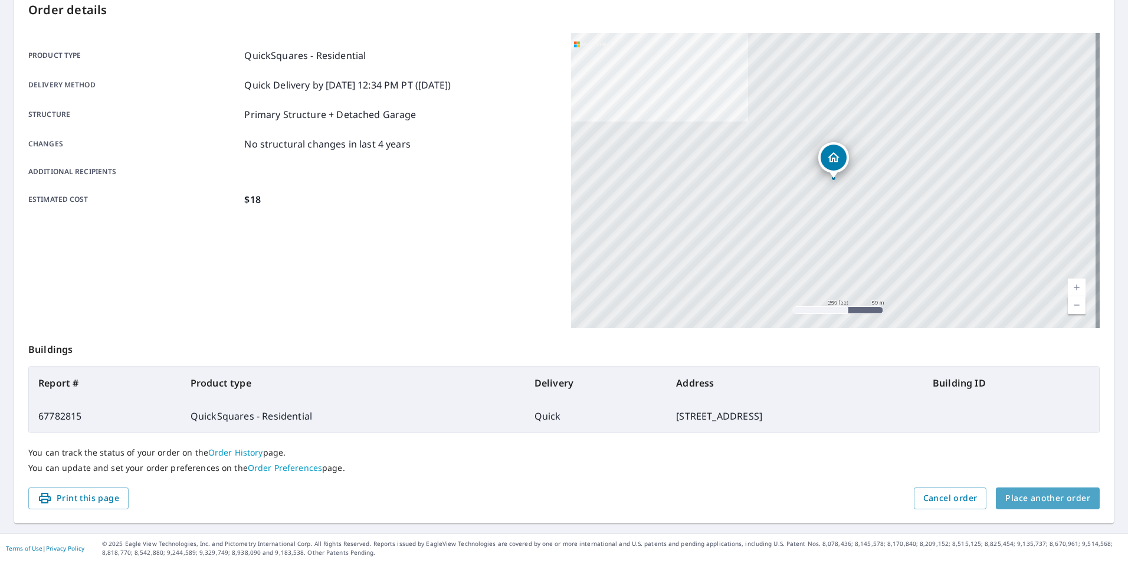
click at [1049, 496] on span "Place another order" at bounding box center [1047, 498] width 85 height 15
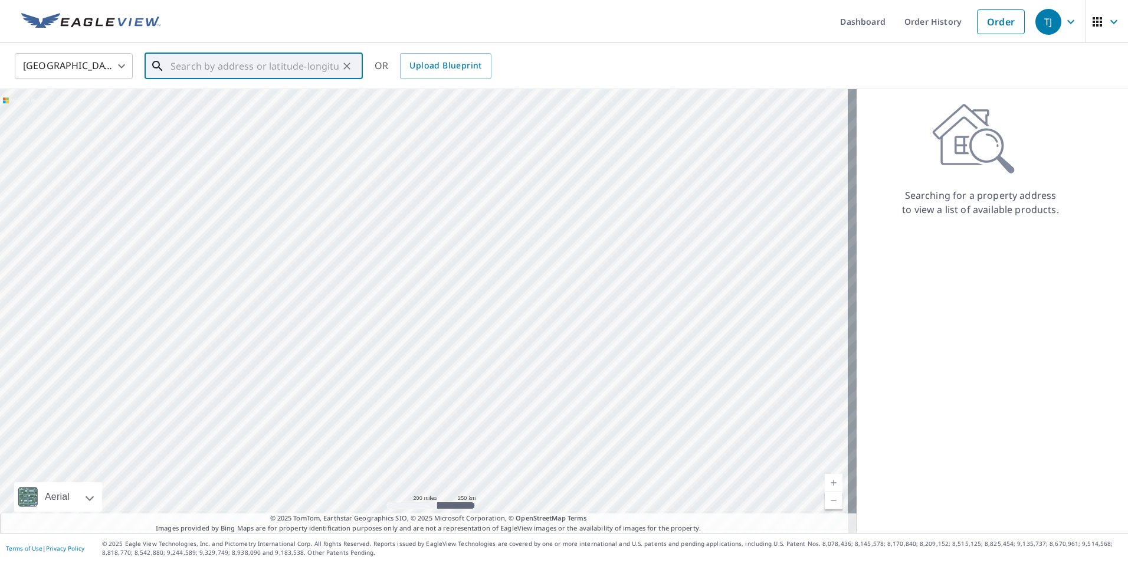
click at [179, 67] on input "text" at bounding box center [254, 66] width 168 height 33
drag, startPoint x: 196, startPoint y: 104, endPoint x: 192, endPoint y: 110, distance: 7.2
click at [194, 106] on span "[STREET_ADDRESS]" at bounding box center [260, 100] width 185 height 14
type input "[STREET_ADDRESS][PERSON_NAME]"
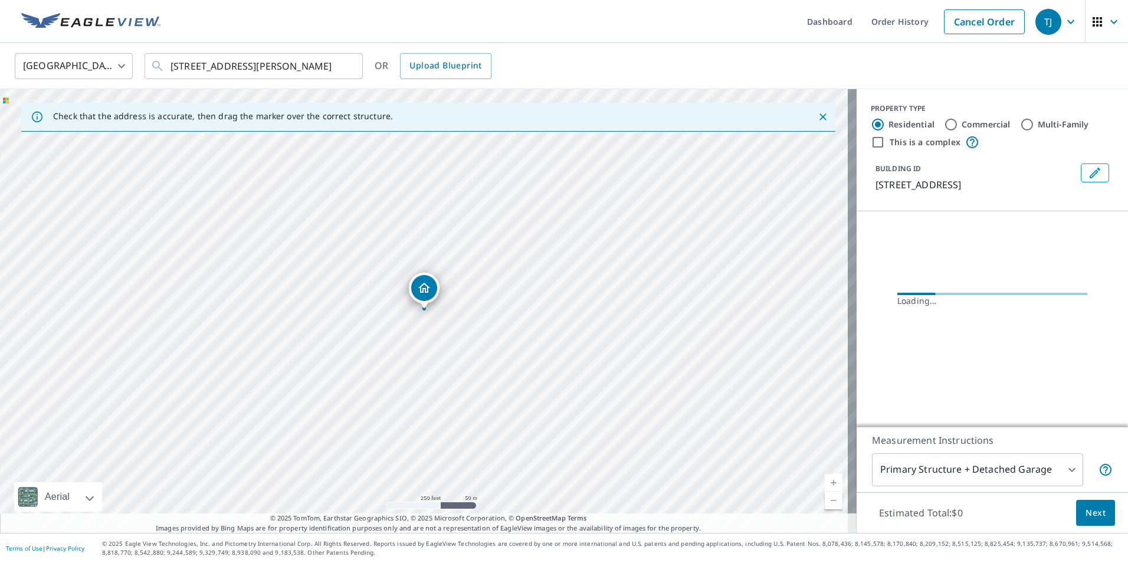
click at [434, 291] on div "Dropped pin, building 1, Residential property, 1435 Mading Dr Billings, MT 59105" at bounding box center [424, 288] width 26 height 26
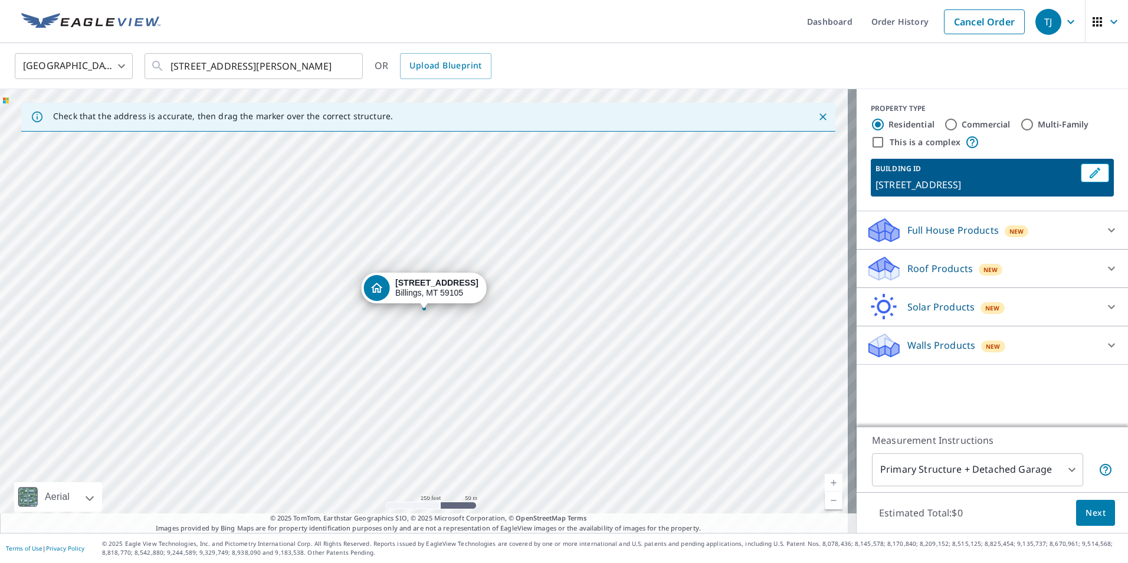
click at [1104, 267] on icon at bounding box center [1111, 268] width 14 height 14
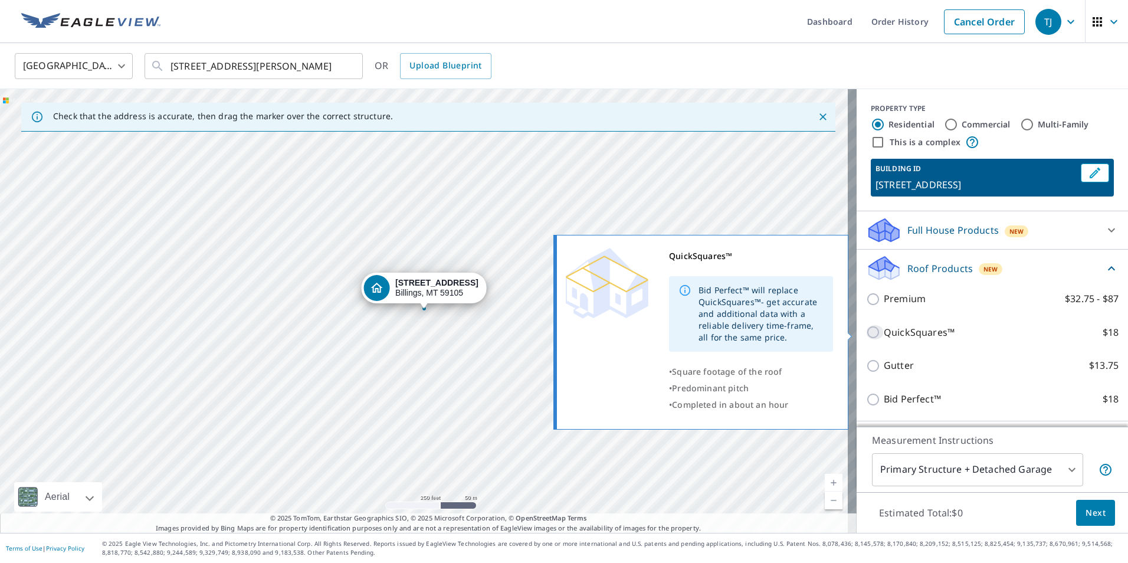
click at [866, 329] on input "QuickSquares™ $18" at bounding box center [875, 332] width 18 height 14
checkbox input "true"
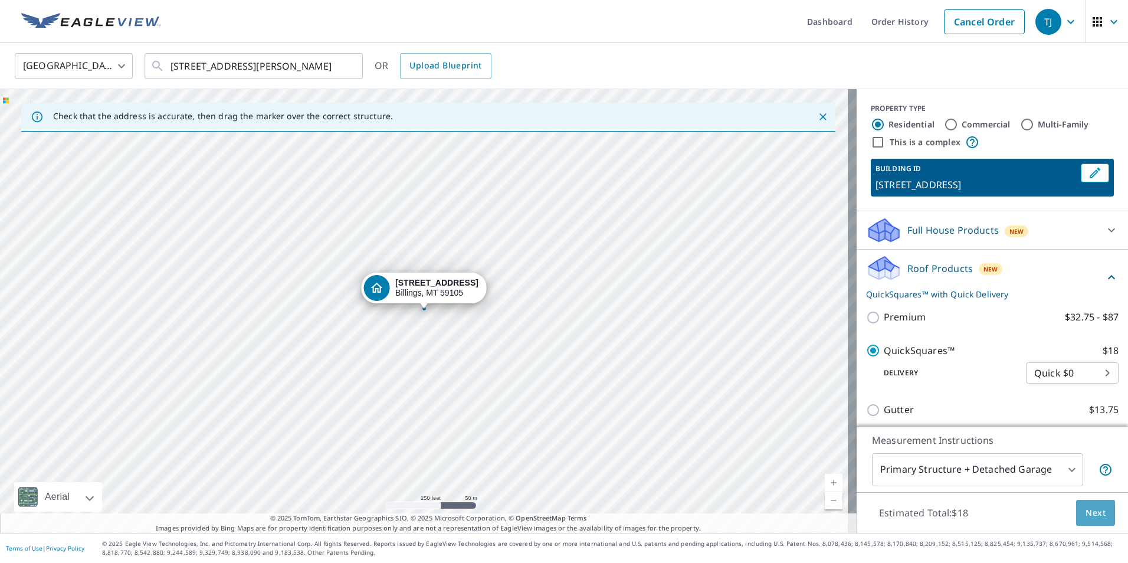
click at [1086, 516] on span "Next" at bounding box center [1095, 513] width 20 height 15
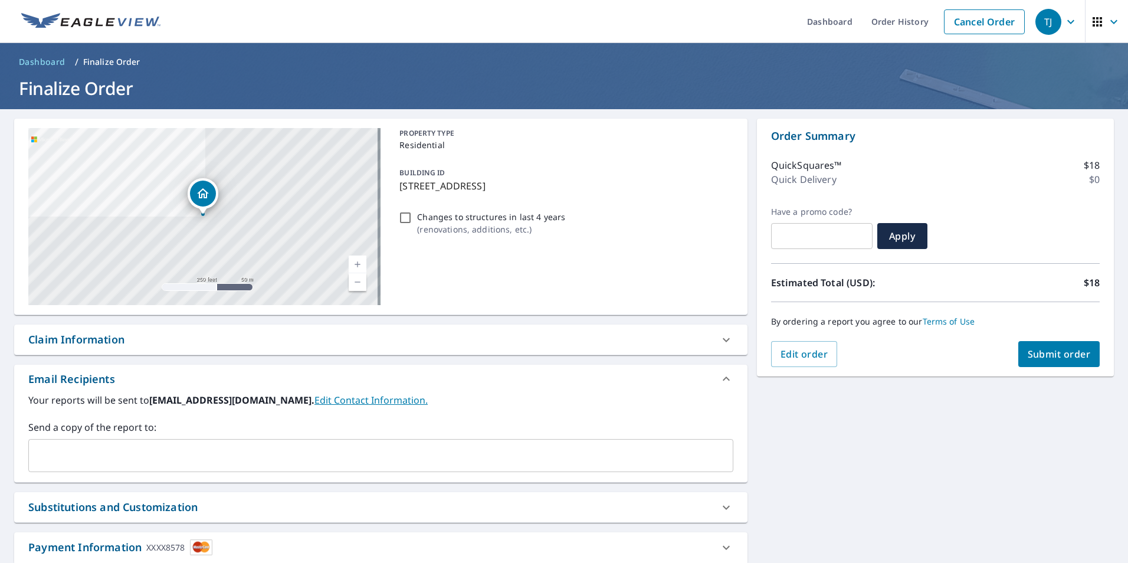
click at [1066, 355] on span "Submit order" at bounding box center [1059, 353] width 63 height 13
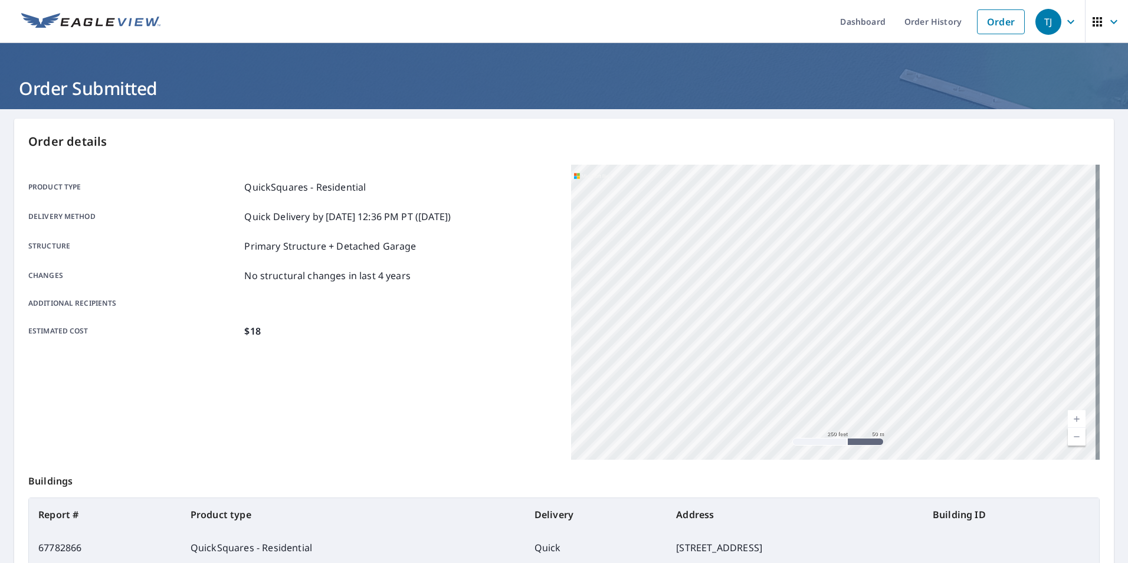
scroll to position [132, 0]
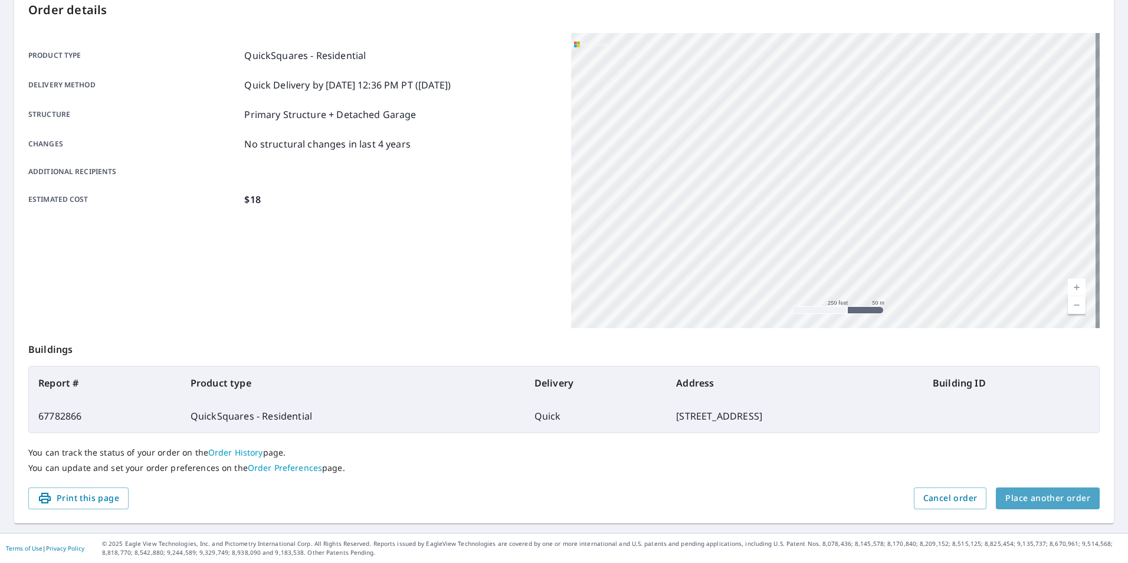
click at [1055, 494] on span "Place another order" at bounding box center [1047, 498] width 85 height 15
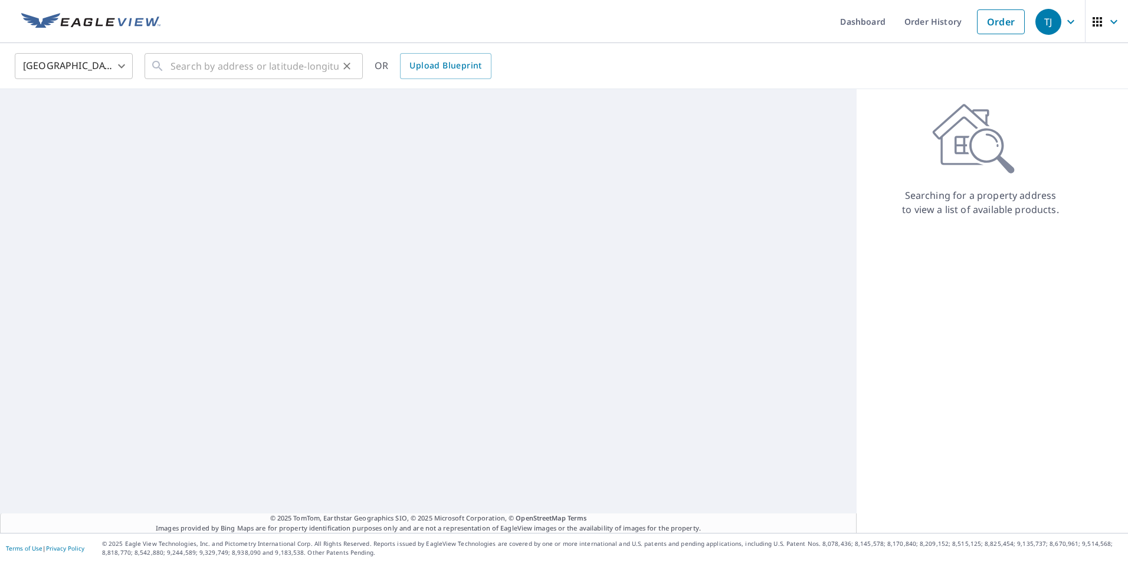
drag, startPoint x: 158, startPoint y: 54, endPoint x: 163, endPoint y: 59, distance: 7.1
click at [160, 59] on div "​" at bounding box center [254, 66] width 218 height 26
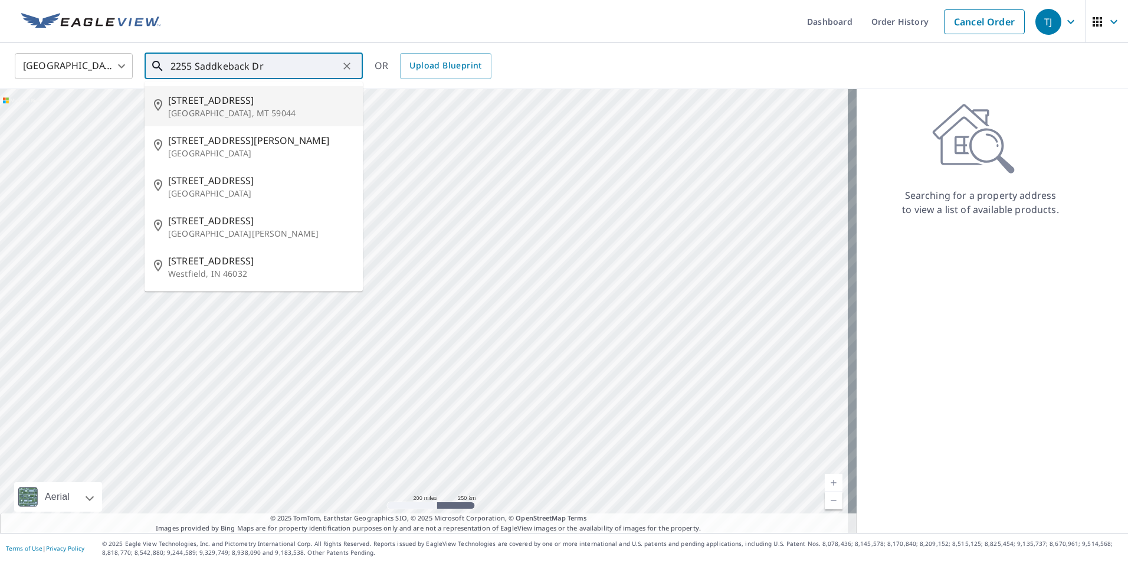
click at [201, 109] on p "[GEOGRAPHIC_DATA], MT 59044" at bounding box center [260, 113] width 185 height 12
type input "[STREET_ADDRESS][PERSON_NAME]"
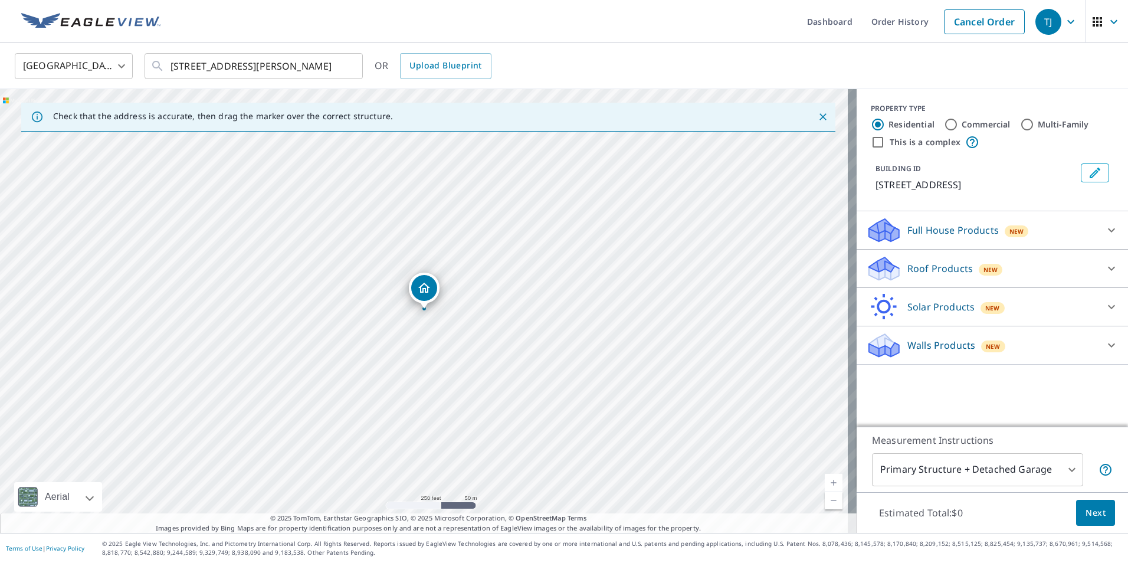
click at [424, 287] on icon "Dropped pin, building 1, Residential property, 2255 Saddleback Dr Laurel, MT 59…" at bounding box center [424, 288] width 14 height 14
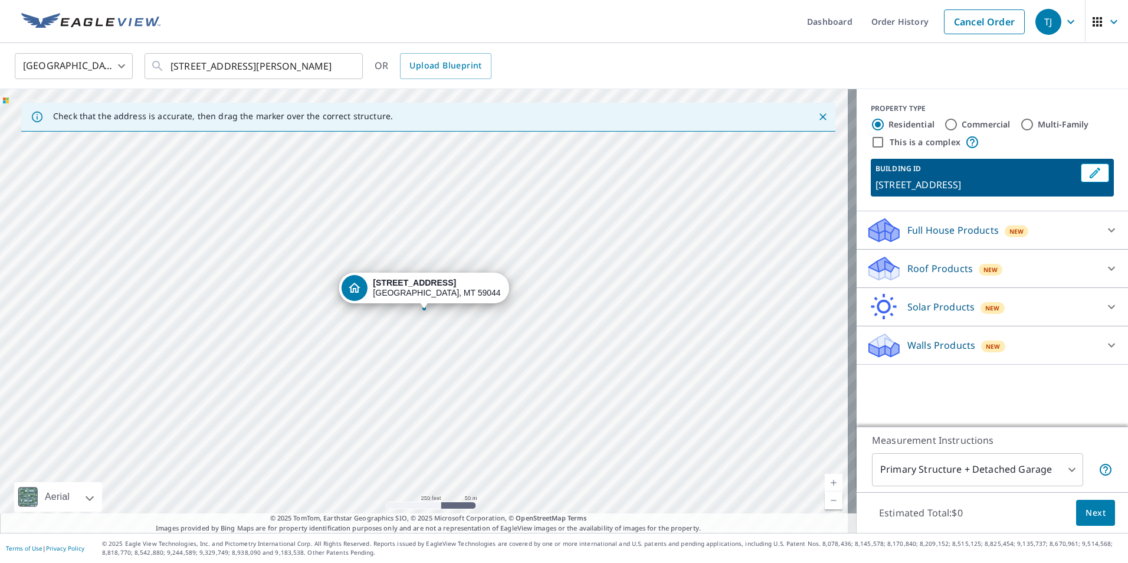
click at [1104, 269] on icon at bounding box center [1111, 268] width 14 height 14
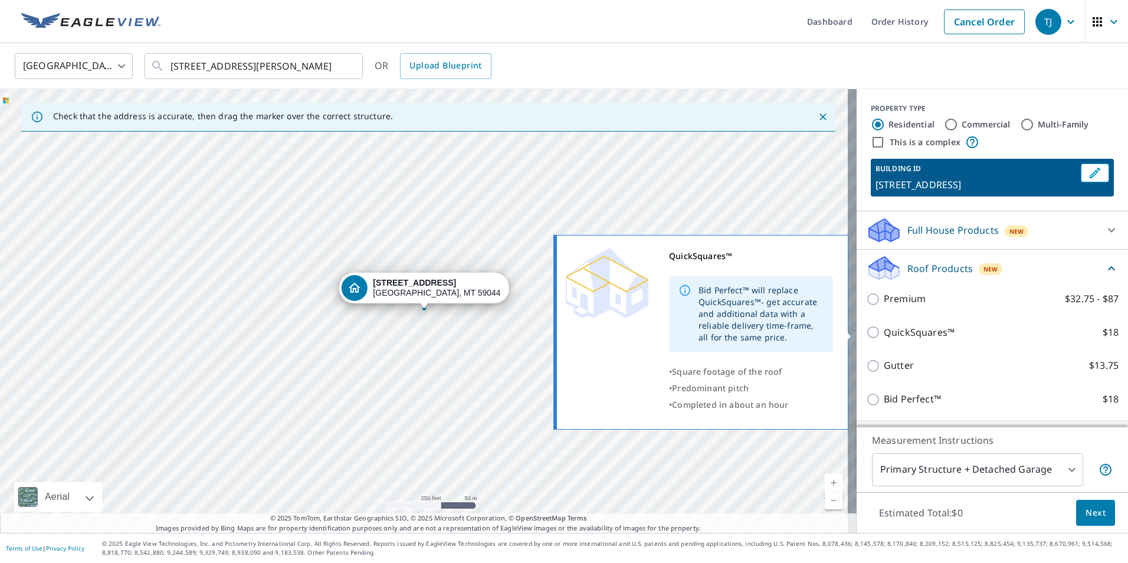
click at [866, 330] on input "QuickSquares™ $18" at bounding box center [875, 332] width 18 height 14
checkbox input "true"
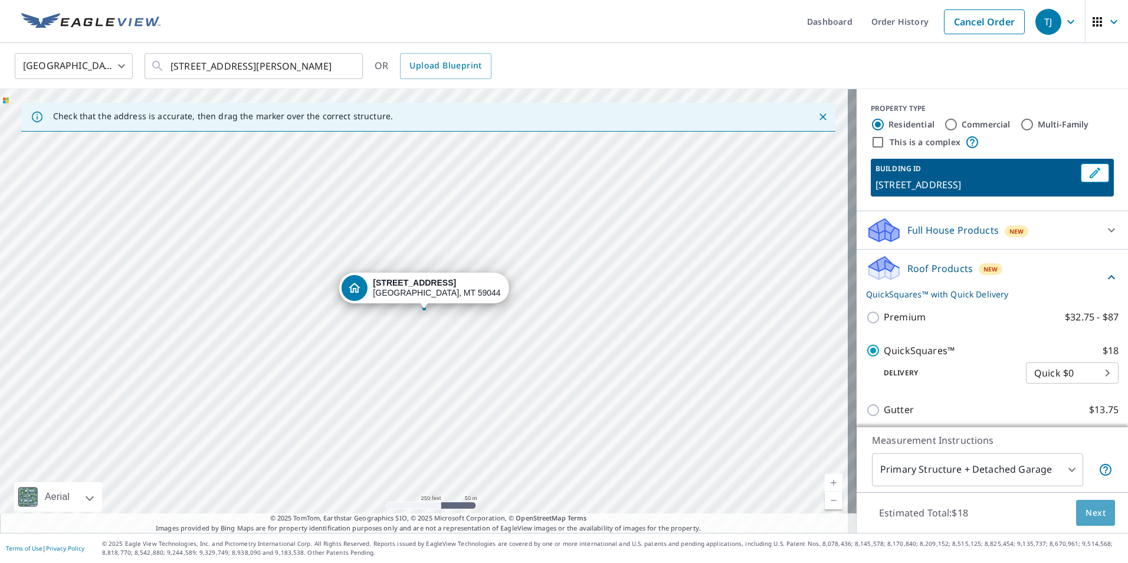
click at [1089, 515] on span "Next" at bounding box center [1095, 513] width 20 height 15
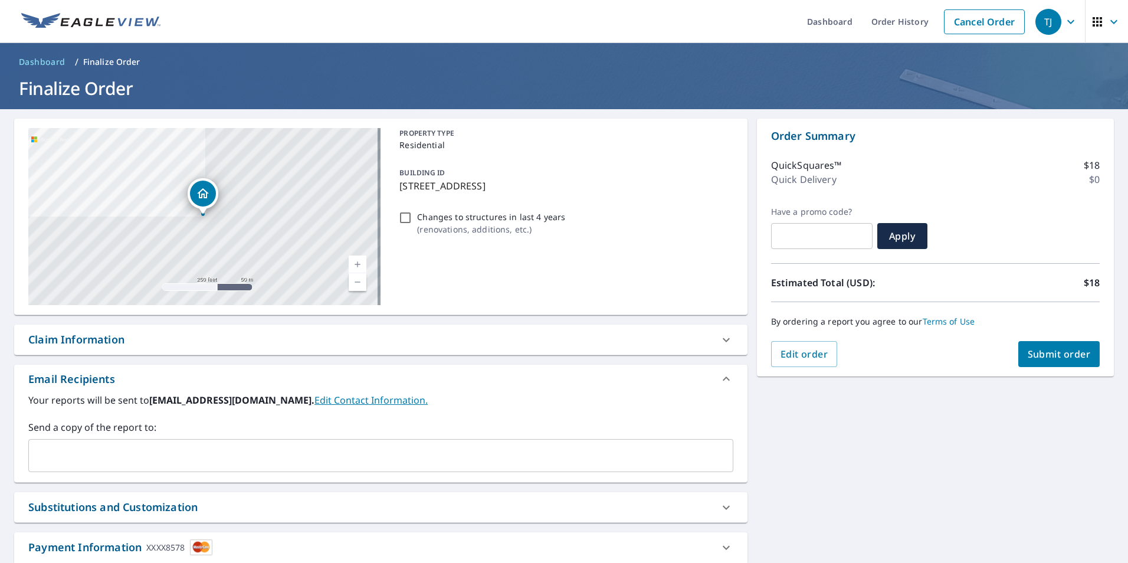
click at [1055, 351] on span "Submit order" at bounding box center [1059, 353] width 63 height 13
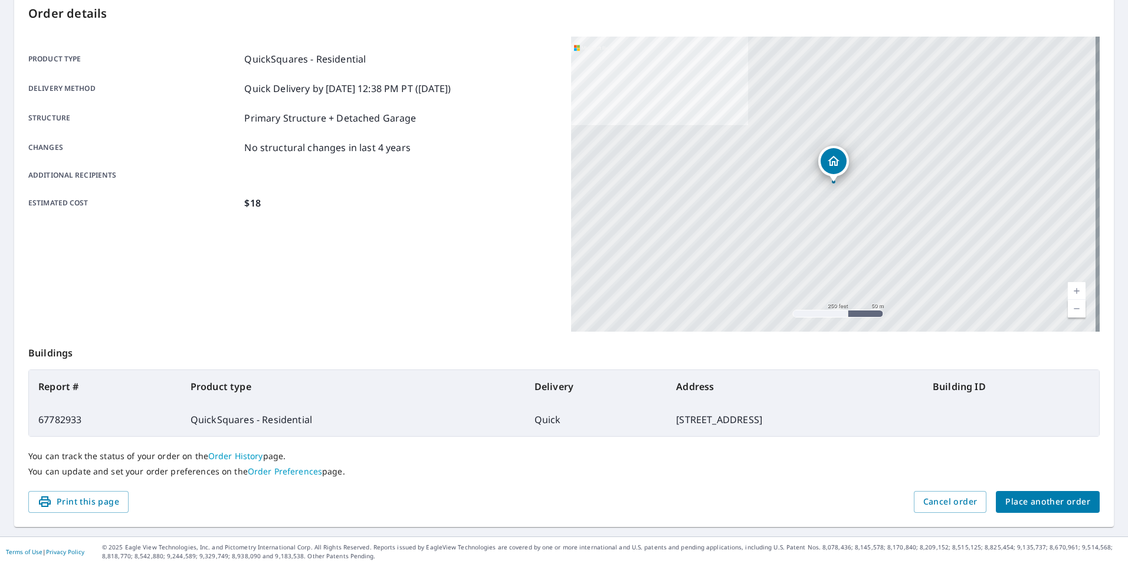
scroll to position [132, 0]
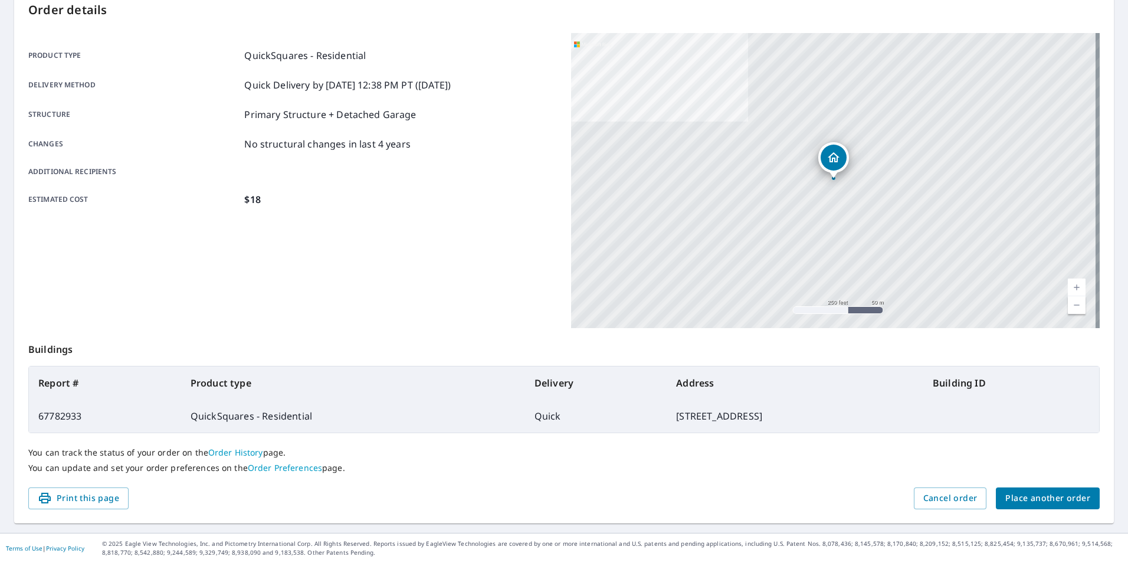
click at [1048, 498] on span "Place another order" at bounding box center [1047, 498] width 85 height 15
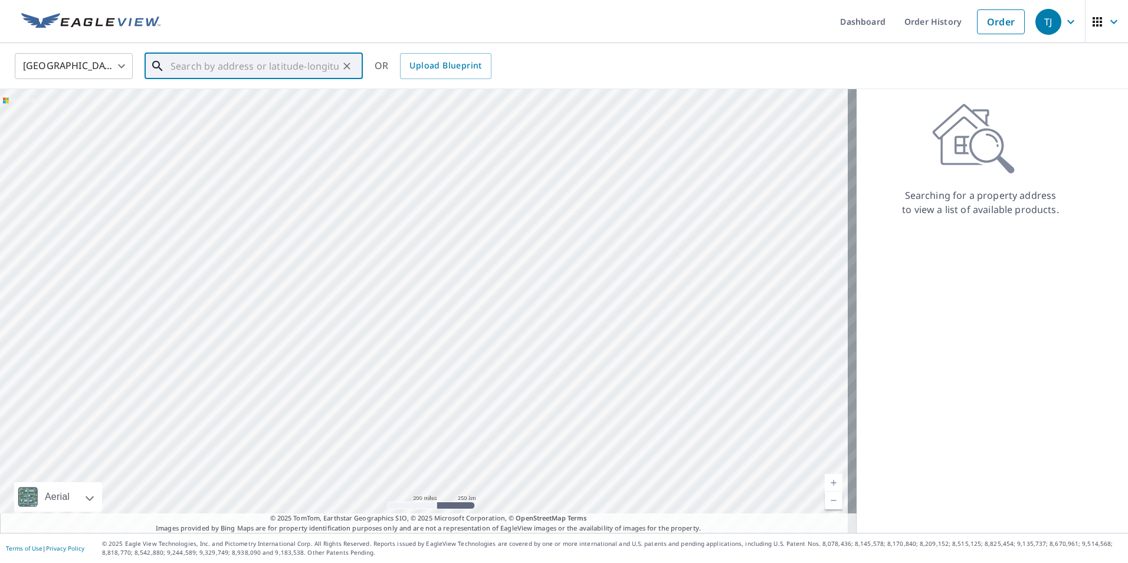
click at [181, 68] on input "text" at bounding box center [254, 66] width 168 height 33
click at [215, 99] on span "[STREET_ADDRESS][PERSON_NAME]" at bounding box center [260, 100] width 185 height 14
type input "[STREET_ADDRESS][PERSON_NAME][PERSON_NAME]"
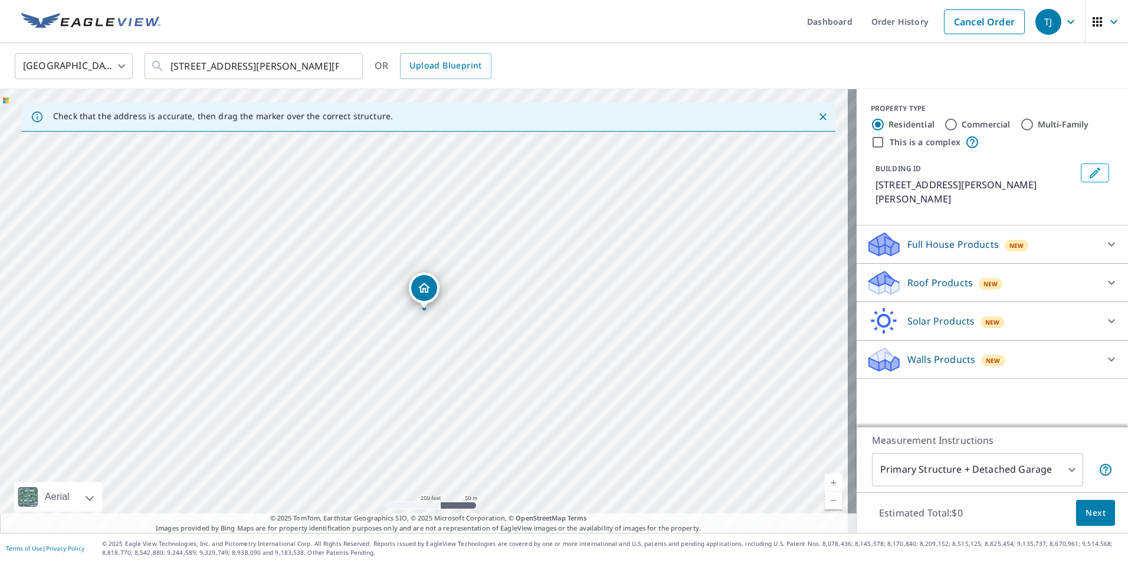
click at [428, 286] on icon "Dropped pin, building 1, Residential property, 1203 Mossman Dr Billings, MT 591…" at bounding box center [424, 288] width 14 height 14
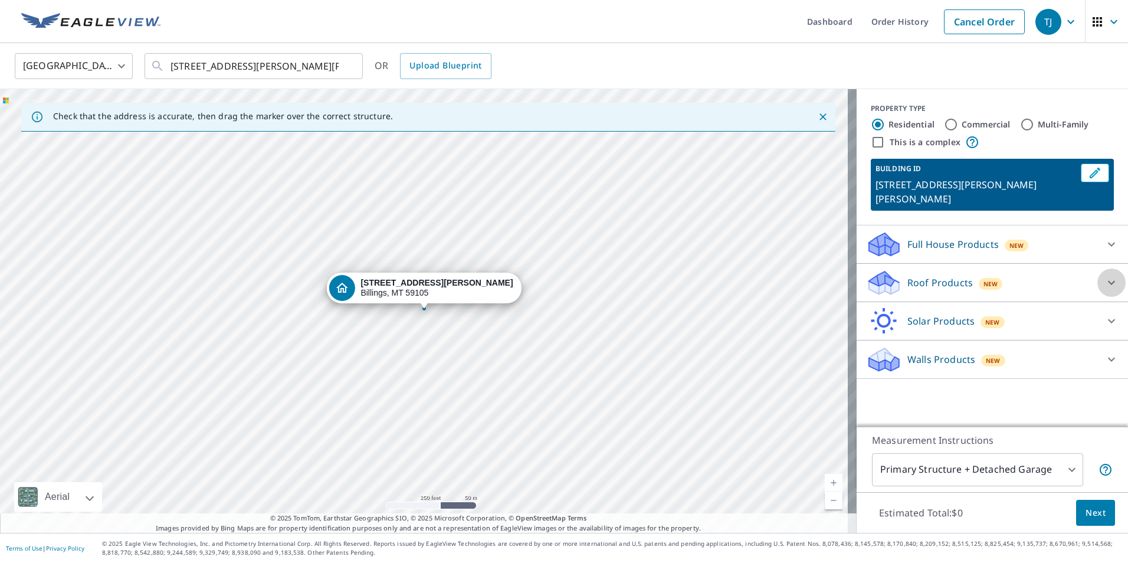
click at [1104, 275] on icon at bounding box center [1111, 282] width 14 height 14
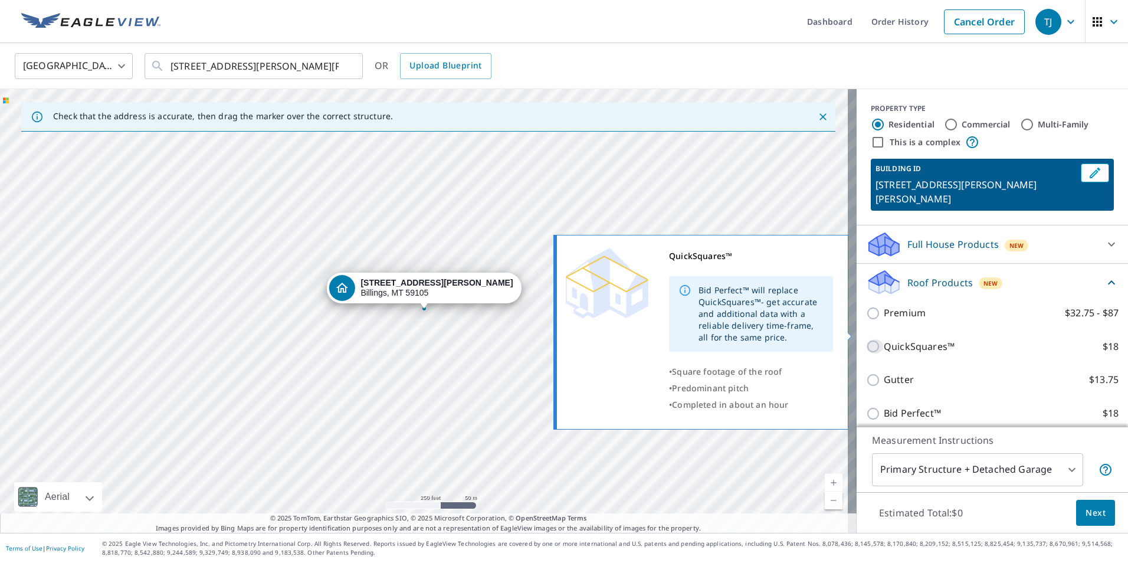
click at [866, 339] on input "QuickSquares™ $18" at bounding box center [875, 346] width 18 height 14
checkbox input "true"
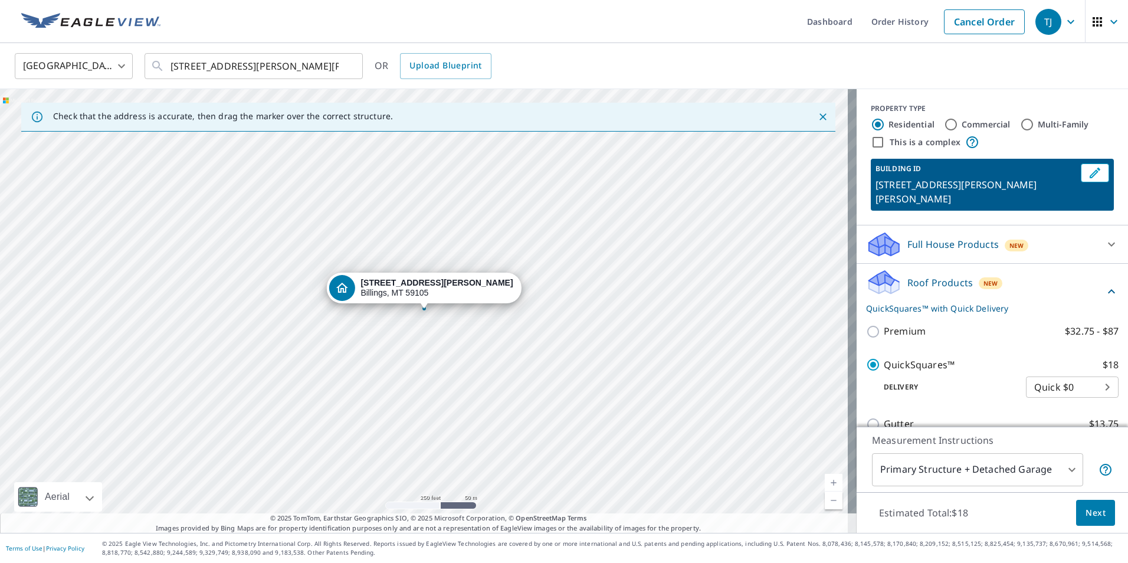
click at [1085, 514] on span "Next" at bounding box center [1095, 513] width 20 height 15
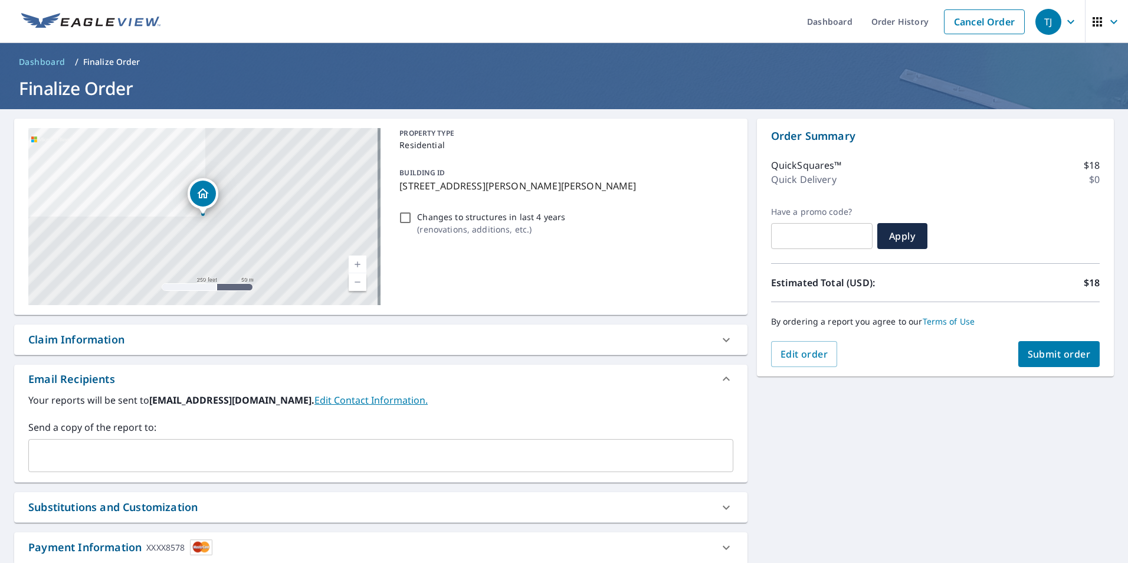
click at [1037, 355] on span "Submit order" at bounding box center [1059, 353] width 63 height 13
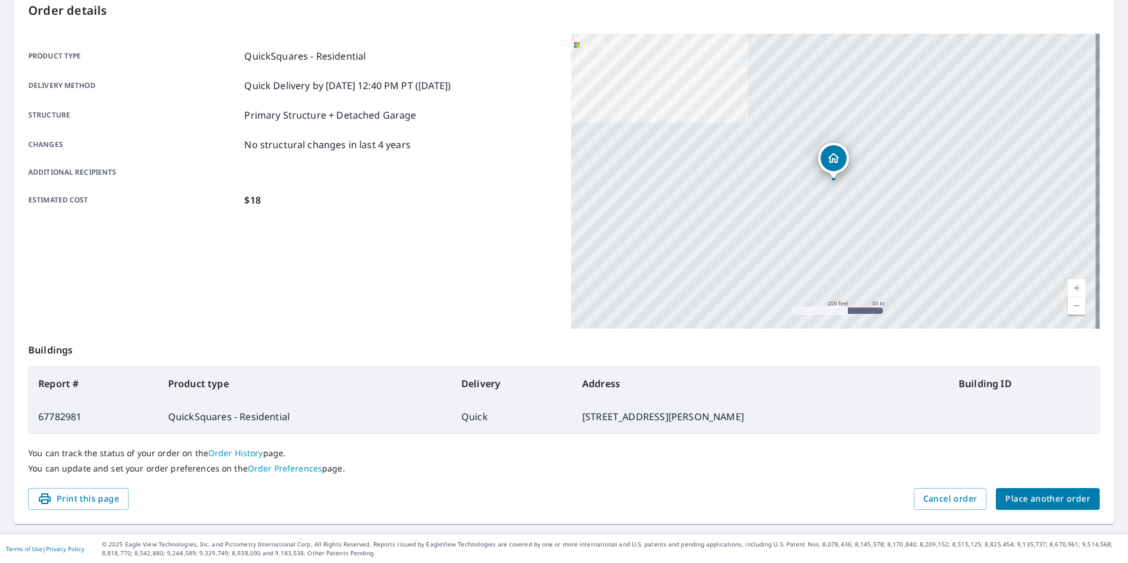
scroll to position [132, 0]
click at [1056, 498] on span "Place another order" at bounding box center [1047, 498] width 85 height 15
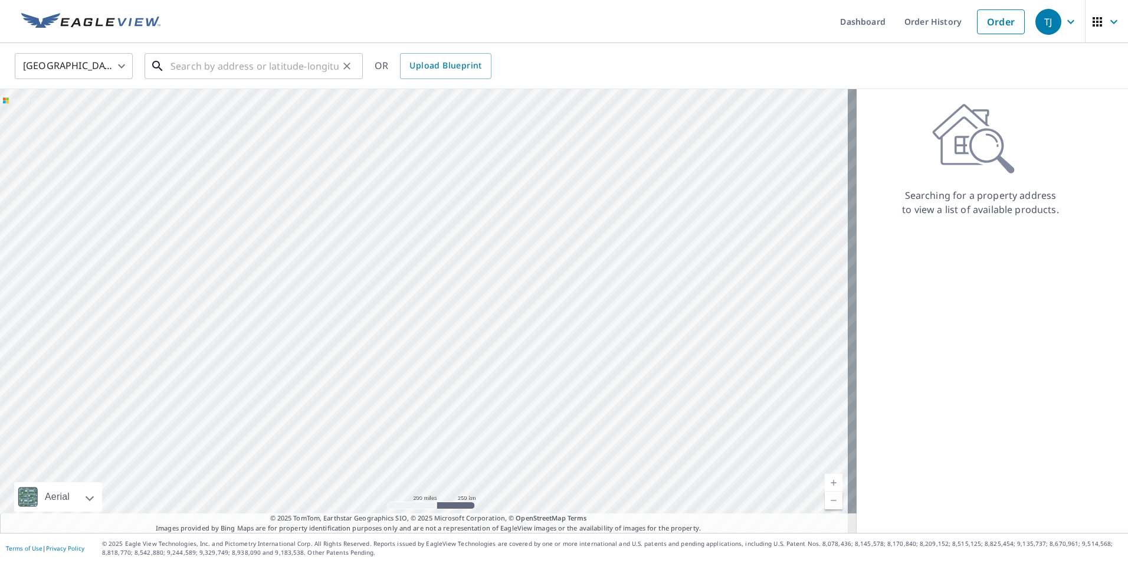
click at [178, 68] on input "text" at bounding box center [254, 66] width 168 height 33
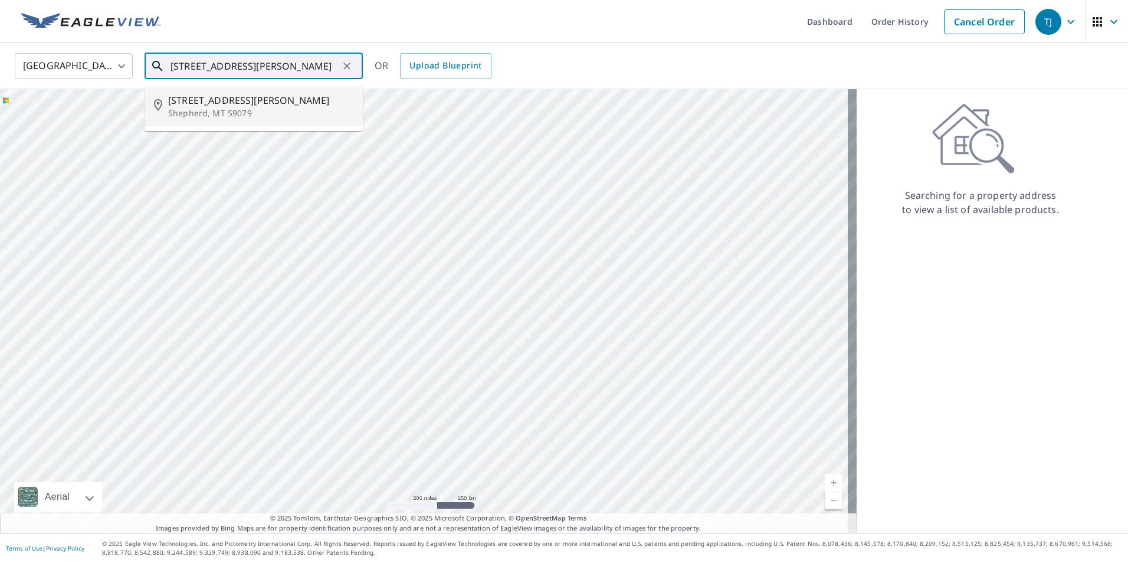
click at [193, 107] on p "Shepherd, MT 59079" at bounding box center [260, 113] width 185 height 12
type input "[STREET_ADDRESS][PERSON_NAME][PERSON_NAME]"
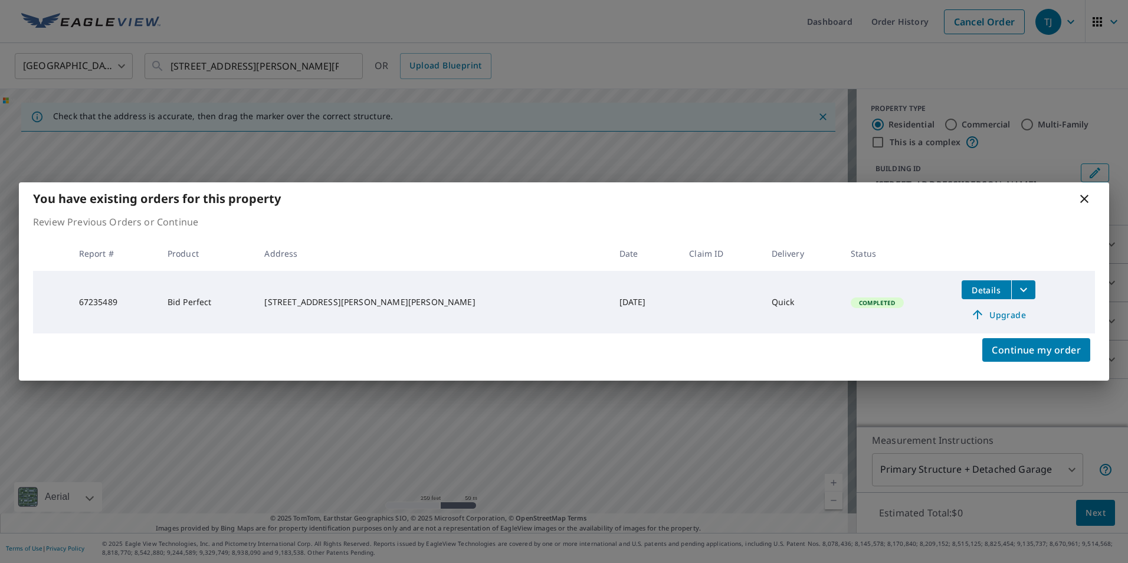
click at [1086, 201] on icon at bounding box center [1084, 199] width 8 height 8
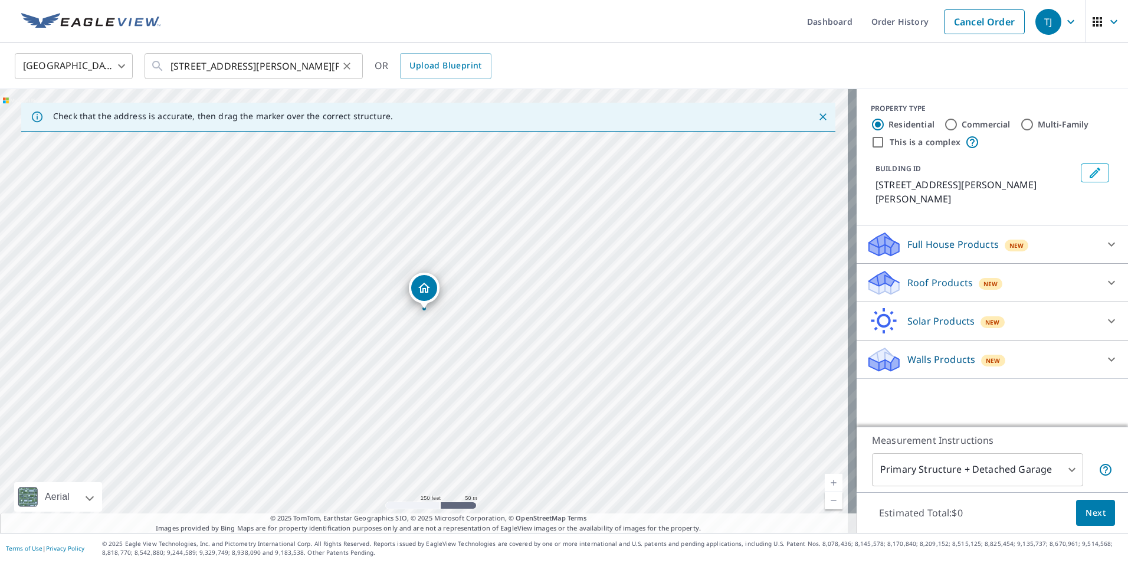
click at [352, 67] on icon "Clear" at bounding box center [347, 66] width 12 height 12
